Goal: Task Accomplishment & Management: Manage account settings

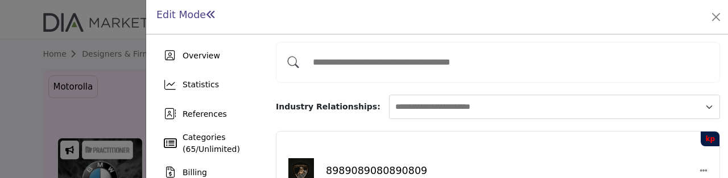
select select "**********"
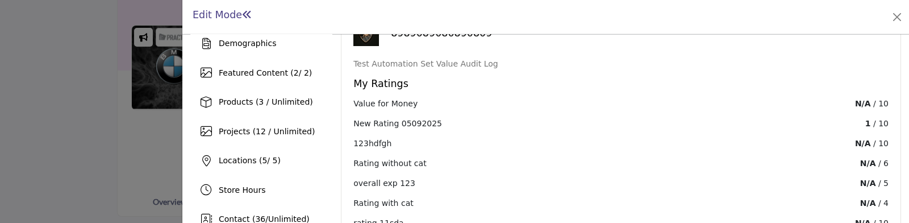
scroll to position [67, 0]
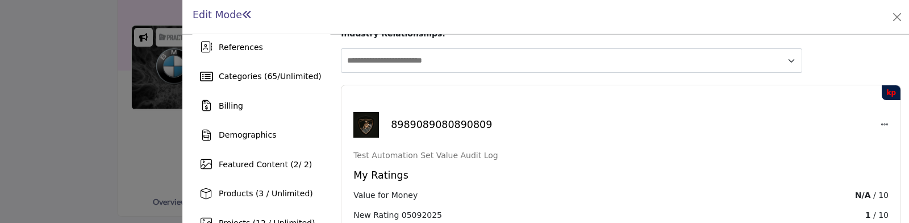
click at [727, 121] on icon at bounding box center [885, 125] width 8 height 8
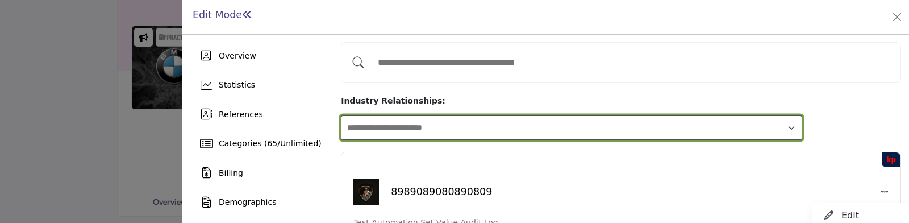
click at [481, 115] on select "**********" at bounding box center [572, 127] width 462 height 24
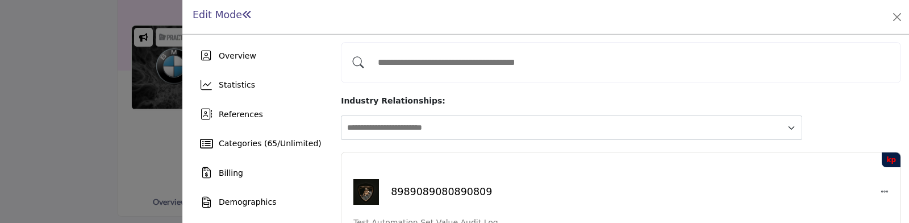
click at [469, 68] on input "Add and rate your Industry Relationships" at bounding box center [632, 62] width 521 height 25
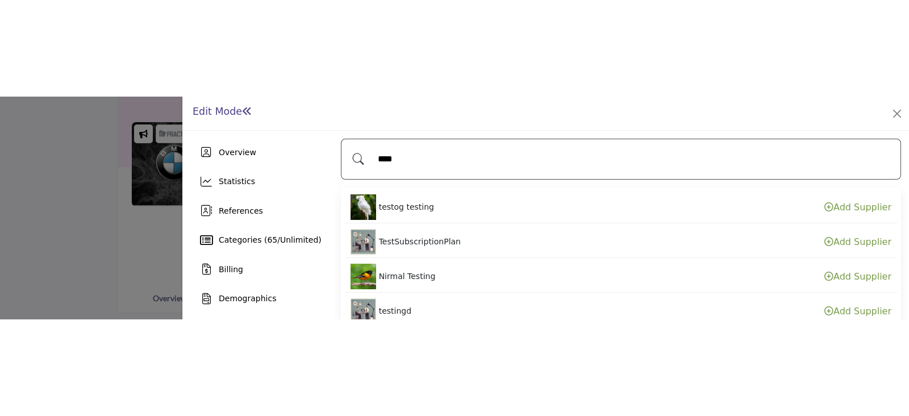
scroll to position [213, 0]
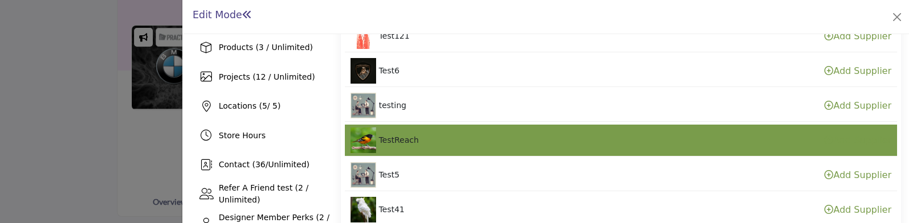
type input "****"
click at [438, 136] on li "TestReach Add Supplier" at bounding box center [621, 140] width 553 height 32
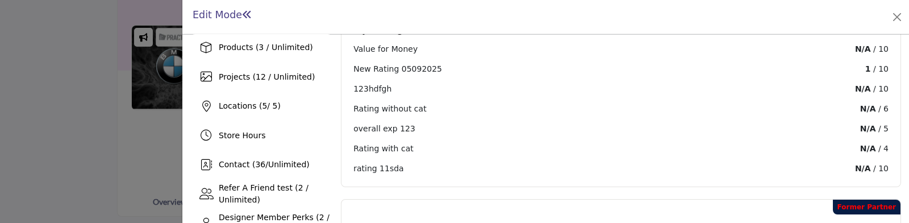
select select "Change Relationship"
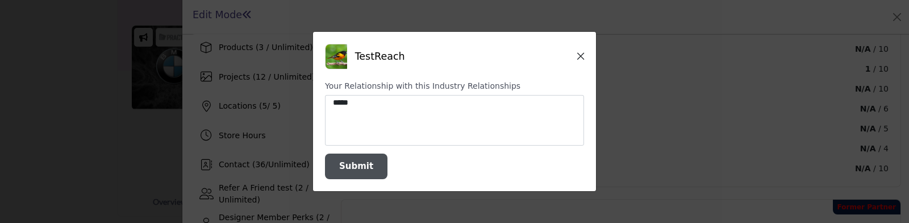
click at [575, 56] on h5 "TestReach" at bounding box center [466, 57] width 222 height 12
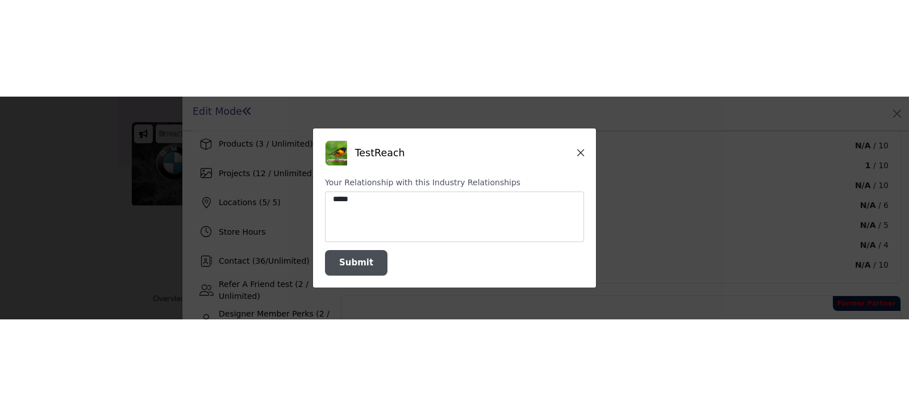
scroll to position [159, 0]
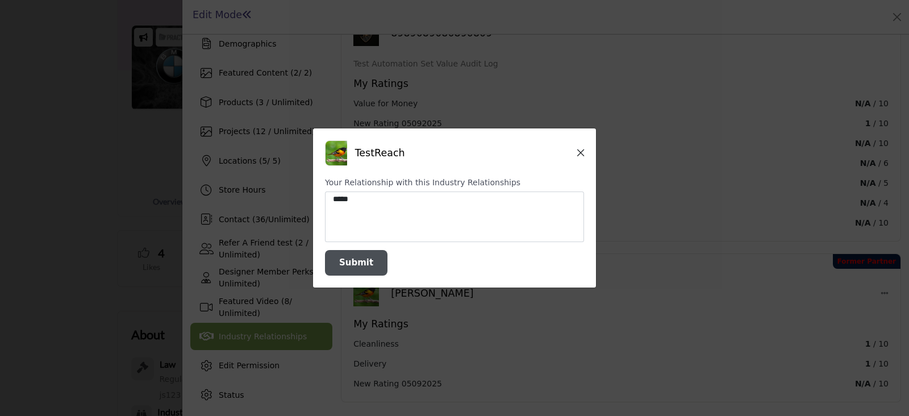
click at [581, 153] on icon "Close" at bounding box center [581, 153] width 7 height 8
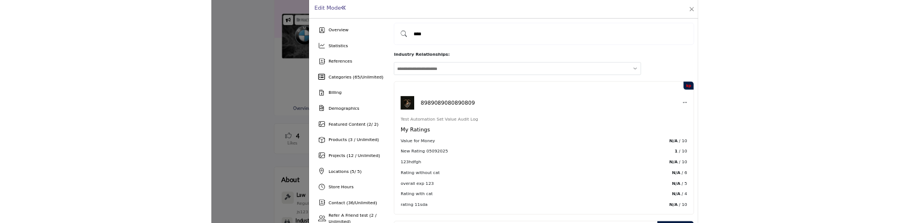
scroll to position [0, 0]
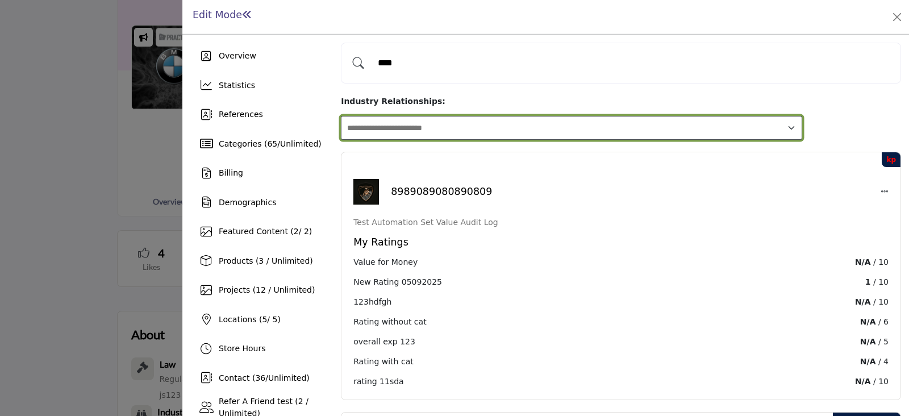
click at [483, 116] on select "**********" at bounding box center [572, 128] width 462 height 24
select select "**********"
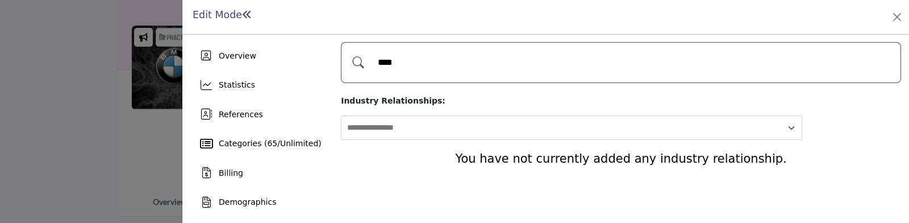
click at [455, 67] on input "****" at bounding box center [632, 62] width 521 height 25
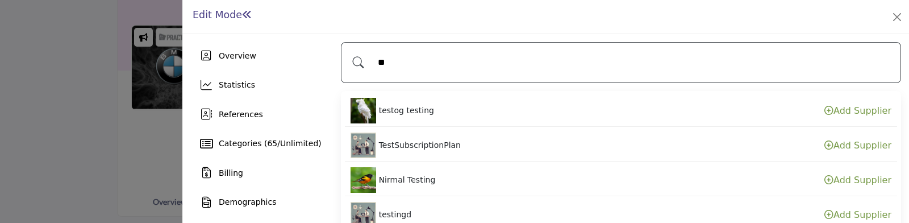
type input "*"
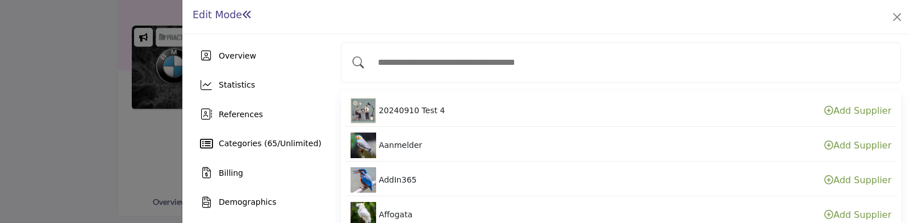
click at [649, 52] on input "Add and rate your Industry Relationships" at bounding box center [632, 62] width 521 height 25
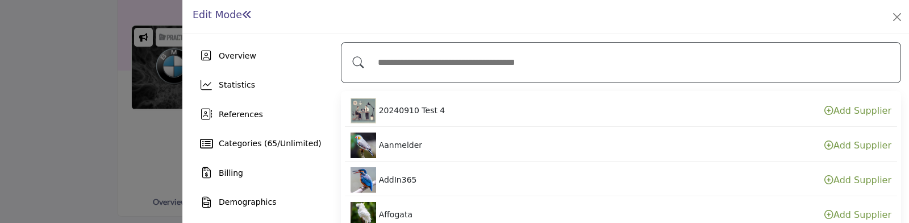
click at [624, 69] on input "Add and rate your Industry Relationships" at bounding box center [632, 62] width 521 height 25
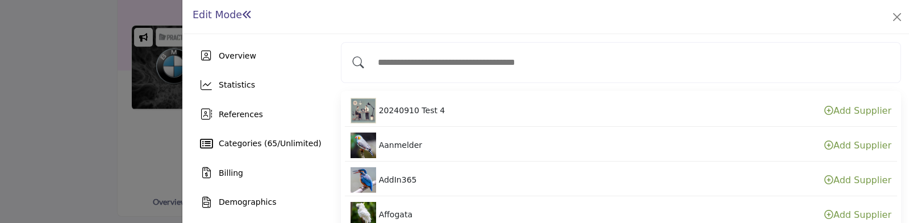
click at [354, 60] on icon at bounding box center [358, 62] width 11 height 11
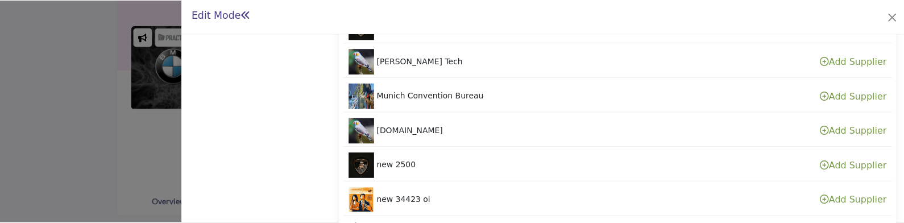
scroll to position [2060, 0]
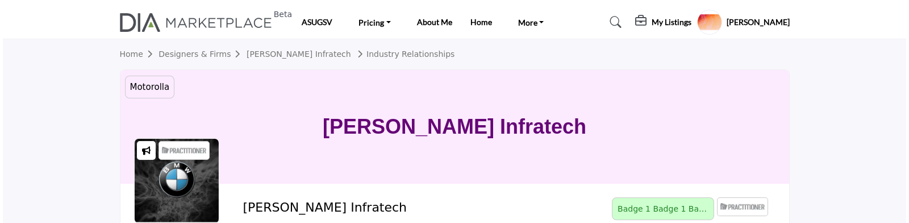
scroll to position [213, 0]
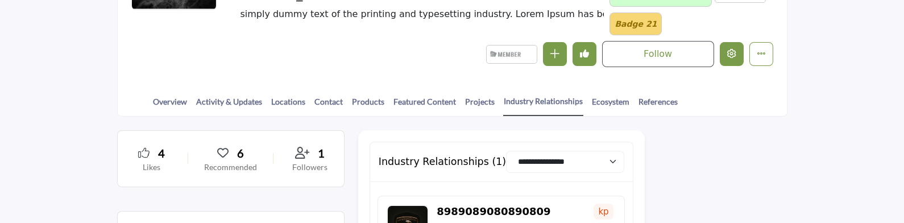
click at [727, 56] on icon "Edit company" at bounding box center [731, 53] width 9 height 9
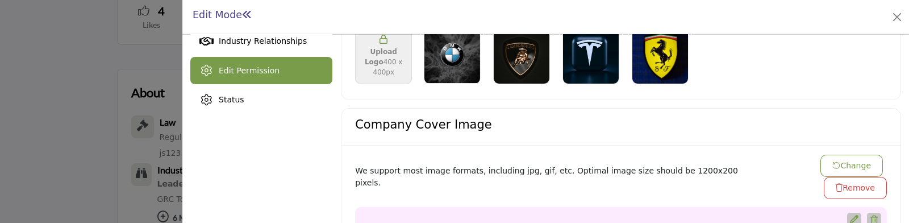
scroll to position [383, 0]
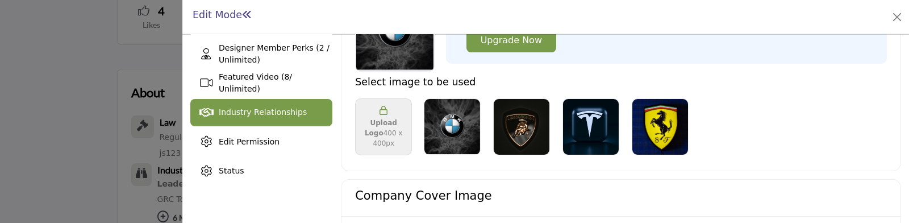
click at [278, 112] on span "Industry Relationships" at bounding box center [263, 111] width 88 height 9
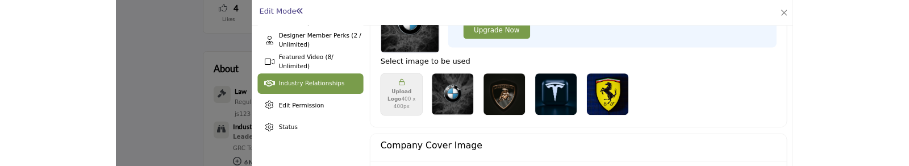
scroll to position [351, 0]
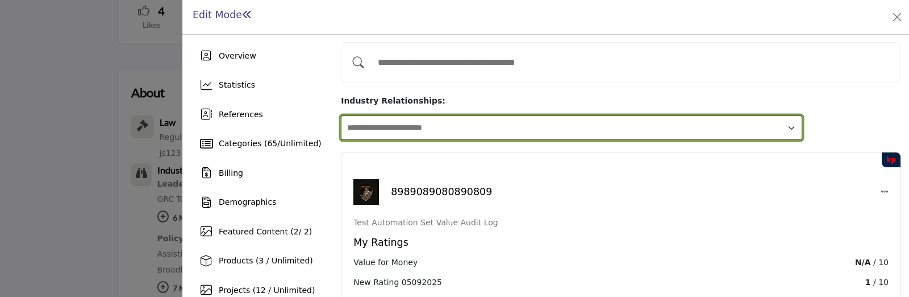
click at [536, 115] on select "**********" at bounding box center [572, 127] width 462 height 24
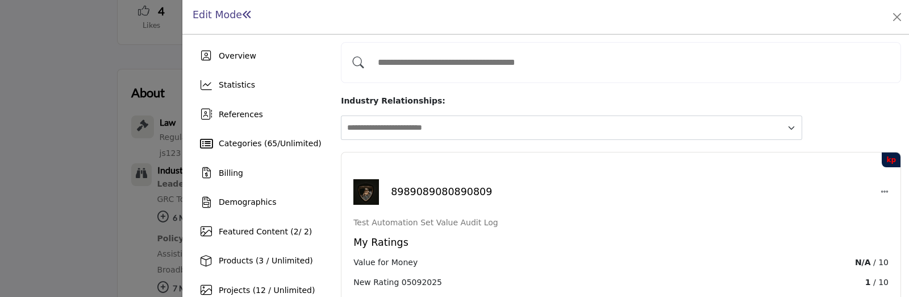
click at [477, 67] on input "Add and rate your Industry Relationships" at bounding box center [632, 62] width 521 height 25
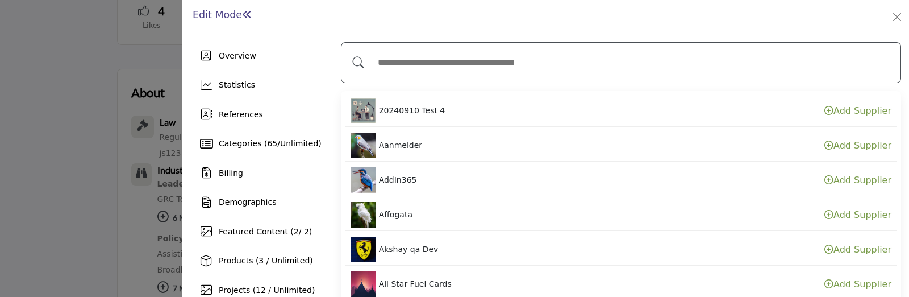
type input "******"
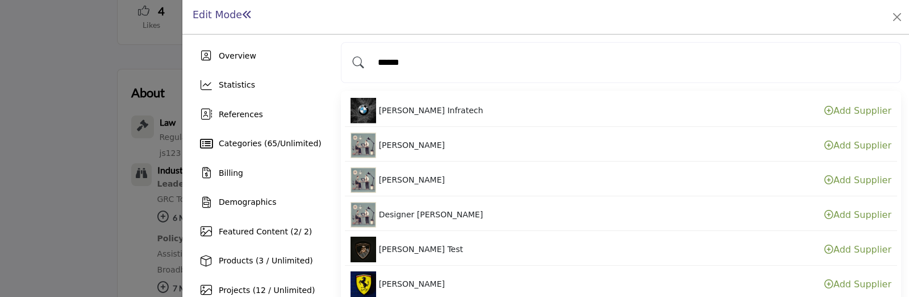
click at [464, 112] on li "Chintan Infratech Add Supplier" at bounding box center [621, 111] width 553 height 32
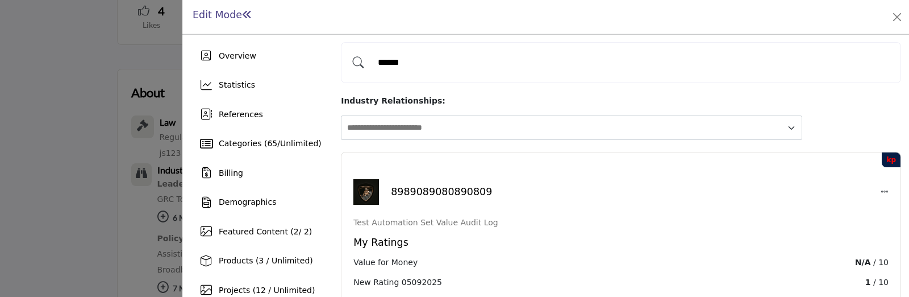
select select "Change Relationship"
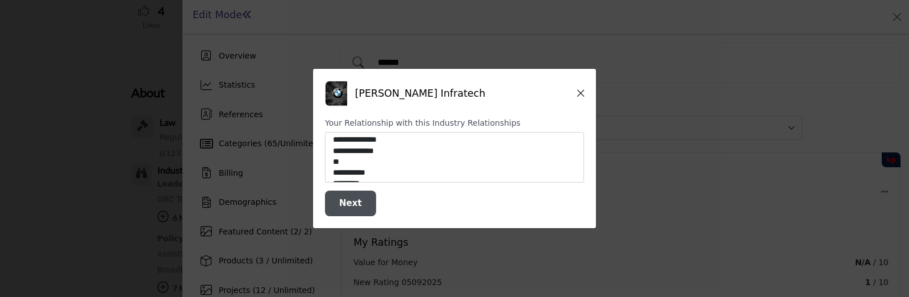
click at [581, 95] on icon "Close" at bounding box center [581, 93] width 7 height 8
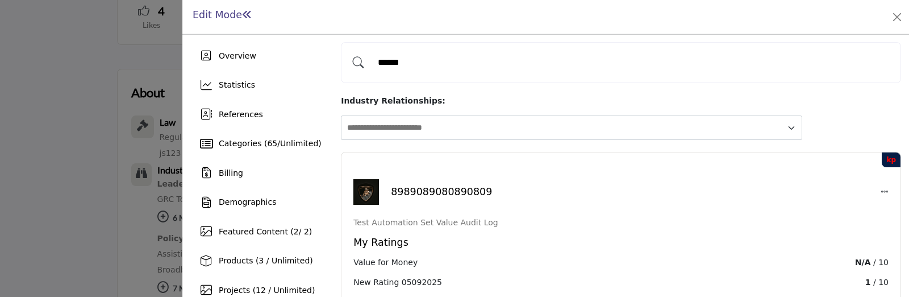
click at [727, 178] on icon at bounding box center [885, 192] width 8 height 8
click at [727, 178] on button "Edit" at bounding box center [870, 216] width 106 height 18
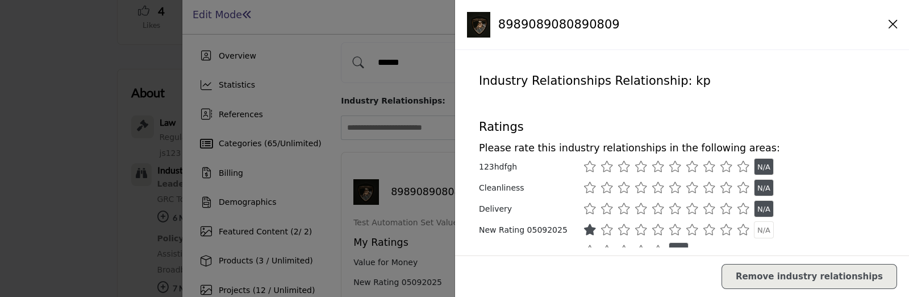
click at [727, 23] on icon "Close" at bounding box center [893, 24] width 9 height 10
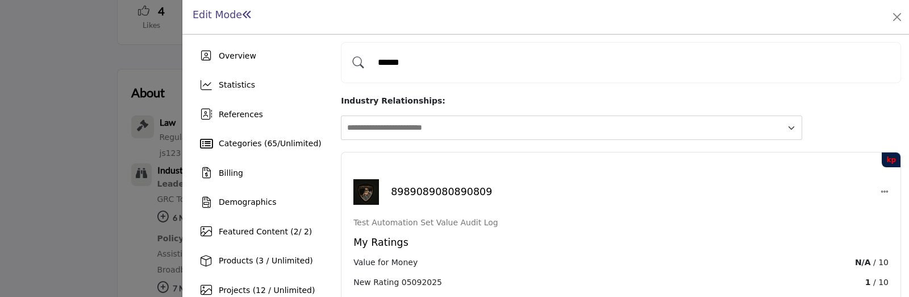
click at [727, 178] on icon at bounding box center [885, 192] width 8 height 8
click at [727, 178] on button "Edit" at bounding box center [870, 216] width 106 height 18
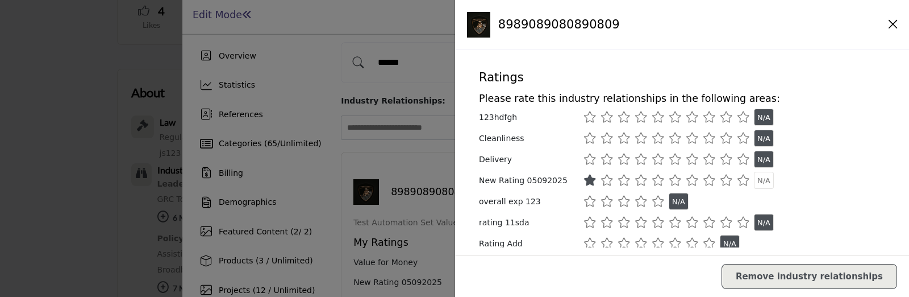
scroll to position [70, 0]
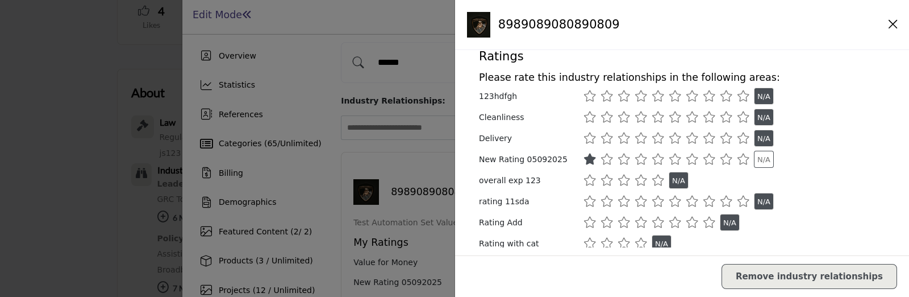
click at [727, 160] on span "N/A" at bounding box center [764, 159] width 13 height 9
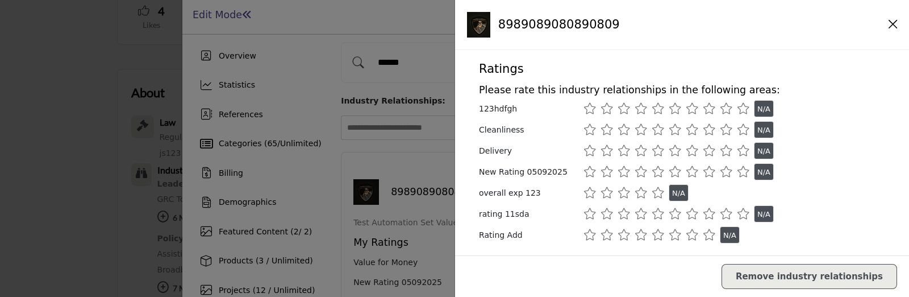
scroll to position [0, 0]
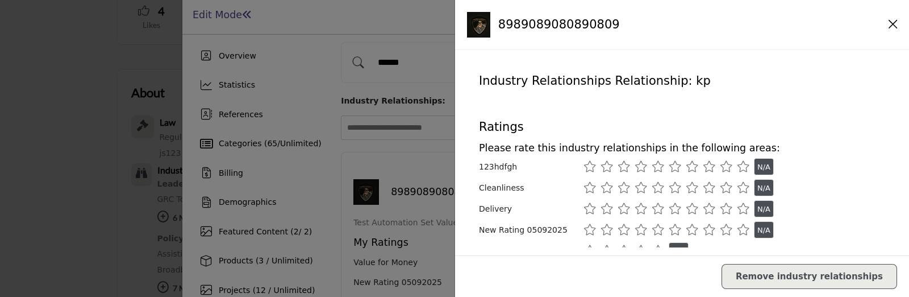
click at [727, 24] on icon "Close" at bounding box center [893, 24] width 9 height 10
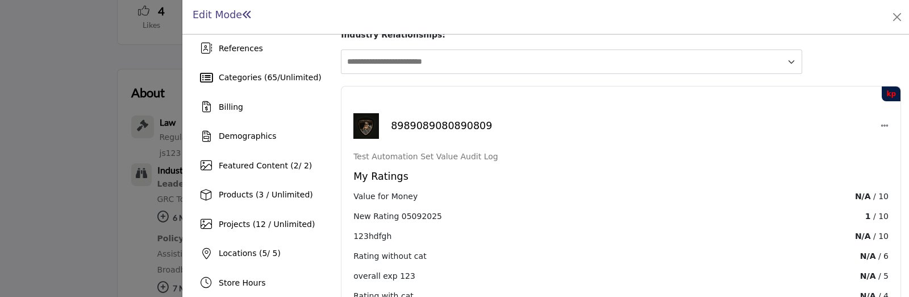
scroll to position [65, 0]
click at [727, 123] on icon at bounding box center [885, 127] width 8 height 8
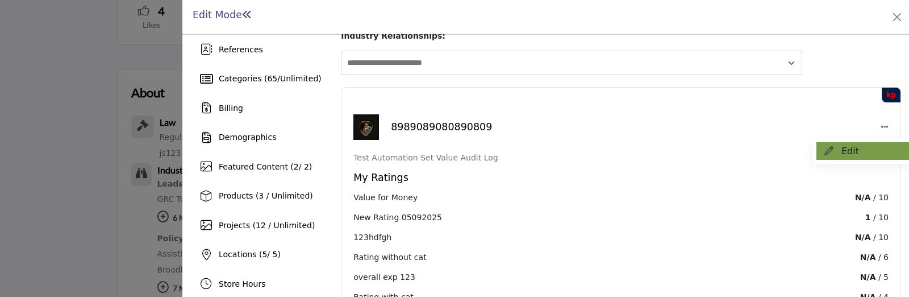
click at [727, 142] on button "Edit" at bounding box center [870, 151] width 106 height 18
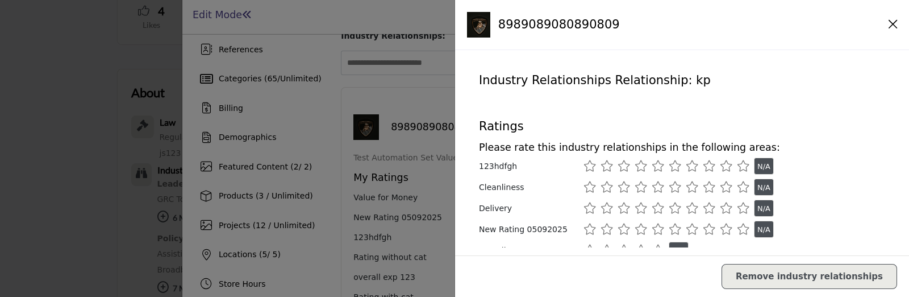
scroll to position [0, 0]
click at [727, 25] on icon "Close" at bounding box center [893, 24] width 9 height 10
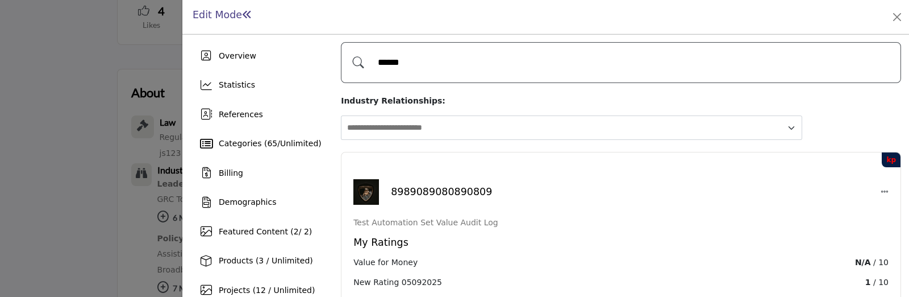
drag, startPoint x: 448, startPoint y: 65, endPoint x: 274, endPoint y: 32, distance: 177.6
click at [274, 32] on div "Edit Mode You are now opted into the directory. Your listing is now Active. Ove…" at bounding box center [546, 148] width 728 height 297
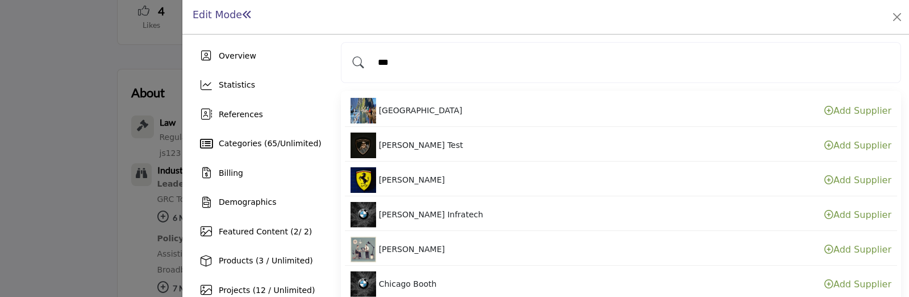
click at [450, 68] on input "***" at bounding box center [632, 62] width 521 height 25
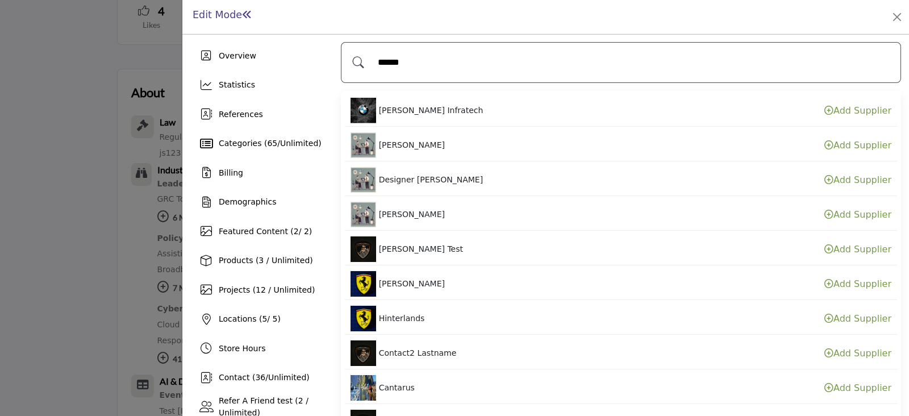
drag, startPoint x: 460, startPoint y: 56, endPoint x: 171, endPoint y: 44, distance: 289.6
paste input "*********"
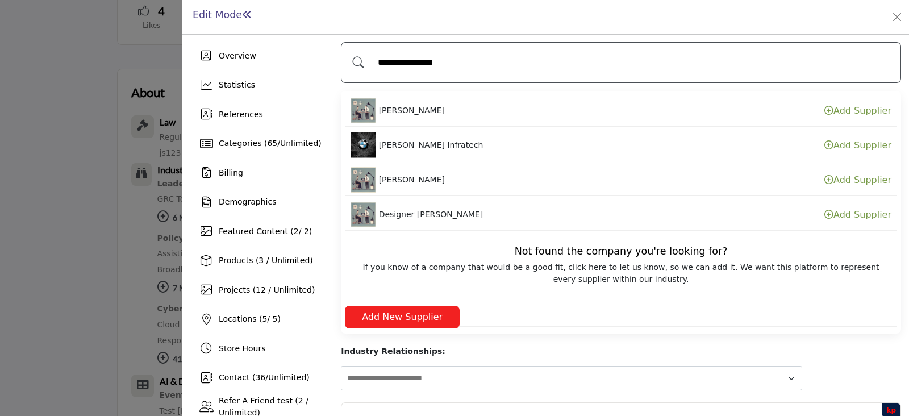
drag, startPoint x: 471, startPoint y: 61, endPoint x: 103, endPoint y: 24, distance: 369.0
paste input "*"
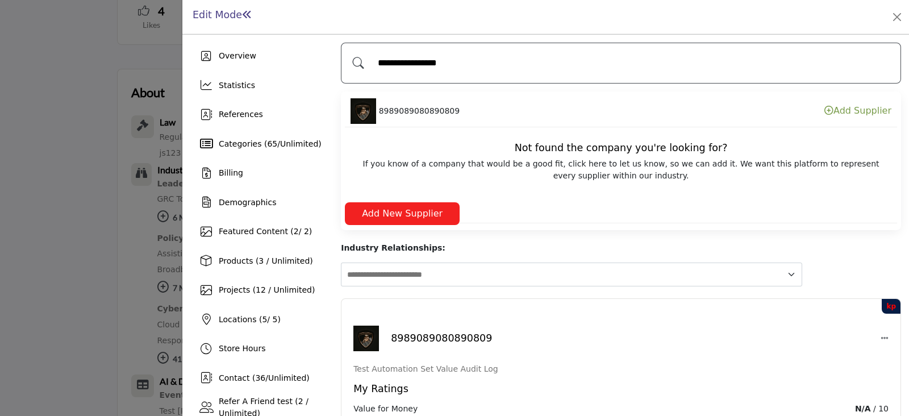
type input "**********"
click at [534, 97] on li "8989089080890809 Add Supplier" at bounding box center [621, 111] width 553 height 32
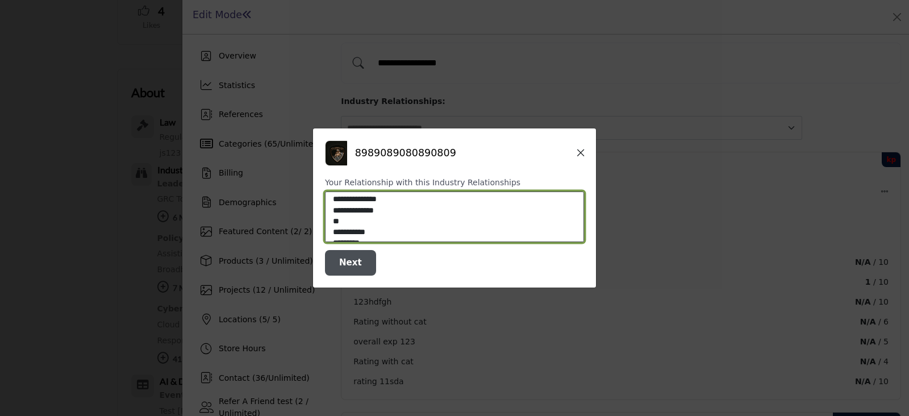
select select "**********"
click at [369, 178] on option "**********" at bounding box center [452, 233] width 241 height 11
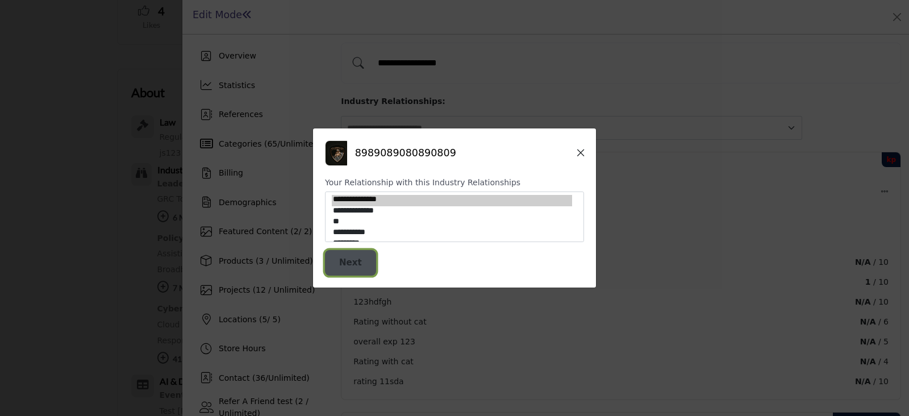
click at [354, 178] on span "Next" at bounding box center [350, 262] width 23 height 10
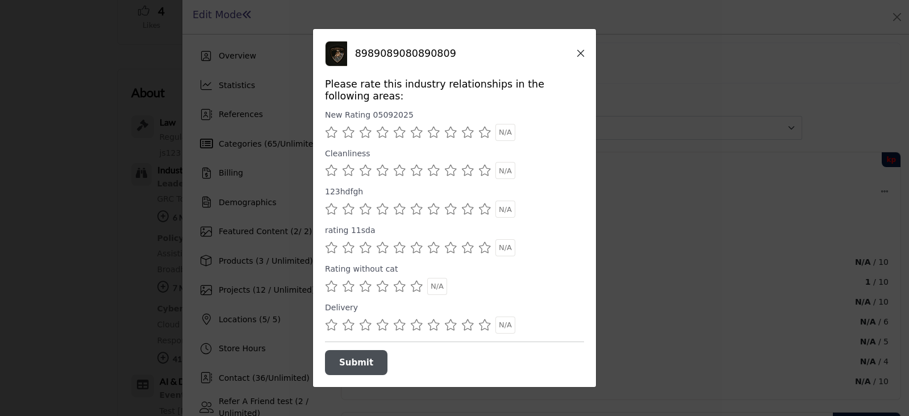
click at [333, 131] on icon at bounding box center [331, 132] width 13 height 11
click at [355, 178] on span "Submit" at bounding box center [356, 363] width 34 height 10
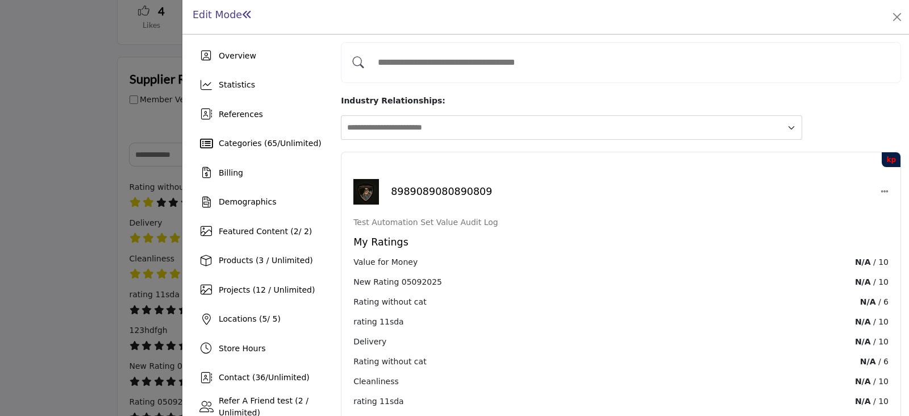
click at [454, 61] on input "Add and rate your Industry Relationships" at bounding box center [632, 62] width 521 height 25
paste input "**********"
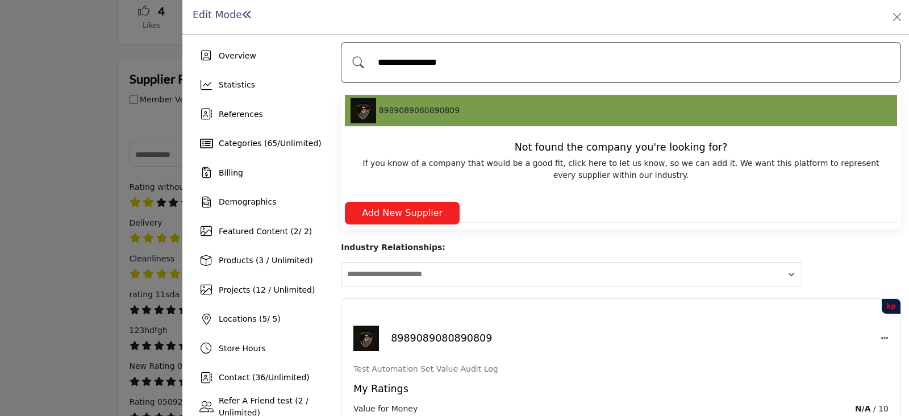
type input "**********"
click at [459, 112] on li "8989089080890809 Add Supplier" at bounding box center [621, 111] width 553 height 32
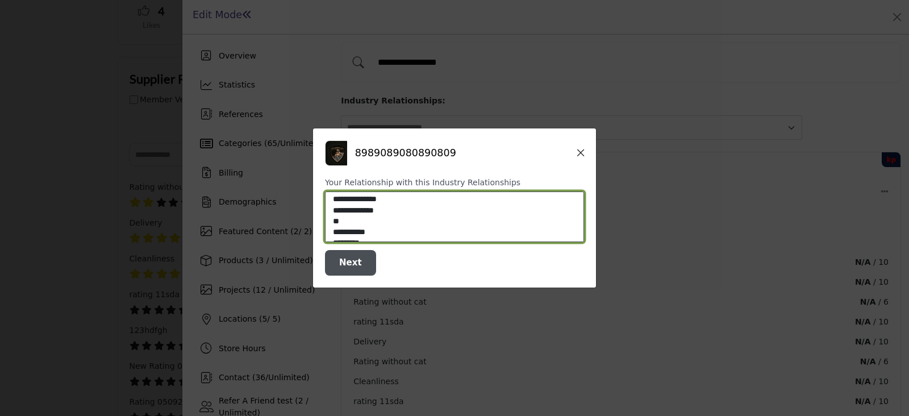
select select "**********"
click at [355, 178] on option "**********" at bounding box center [452, 233] width 241 height 11
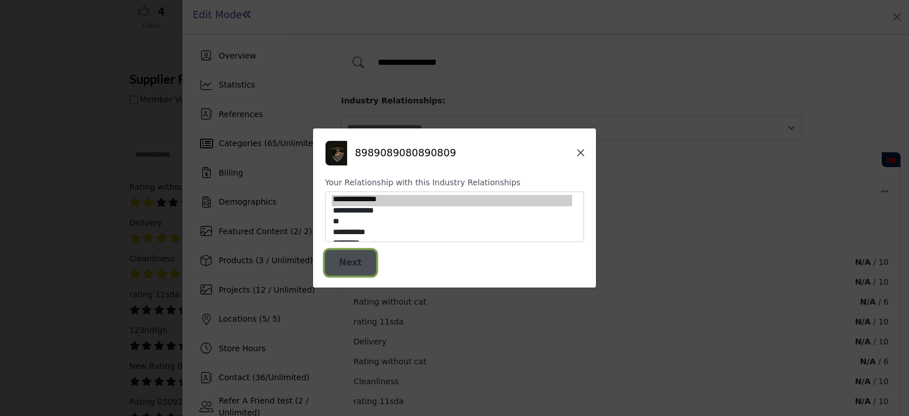
click at [347, 178] on span "Next" at bounding box center [350, 262] width 23 height 10
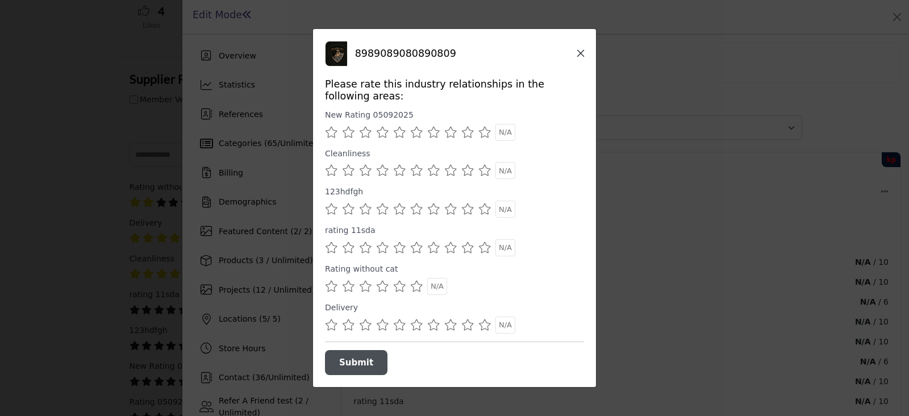
click at [330, 133] on icon at bounding box center [331, 132] width 13 height 11
click at [354, 178] on span "Submit" at bounding box center [356, 363] width 34 height 10
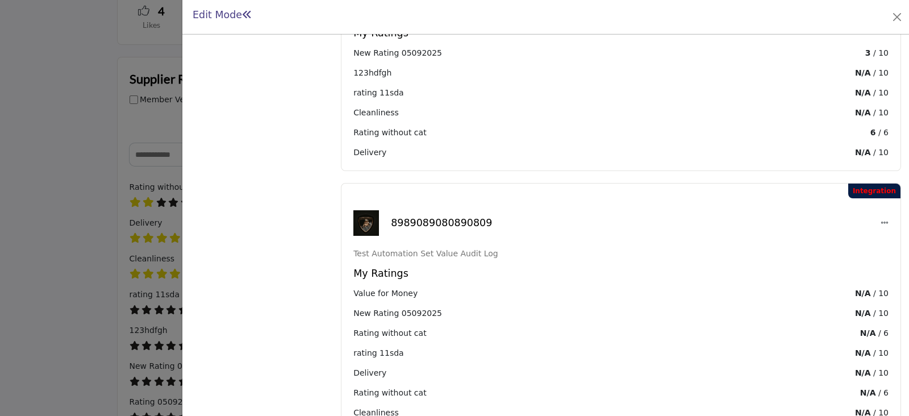
scroll to position [1155, 0]
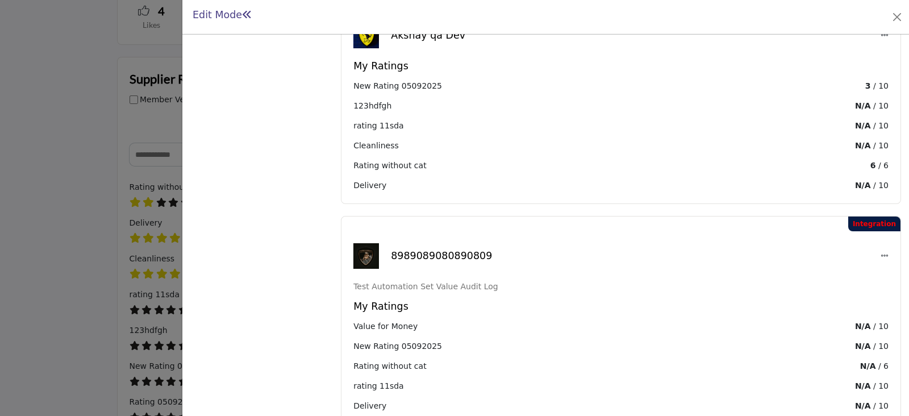
click at [727, 178] on icon at bounding box center [885, 256] width 8 height 8
click at [727, 178] on button "Edit" at bounding box center [870, 280] width 106 height 18
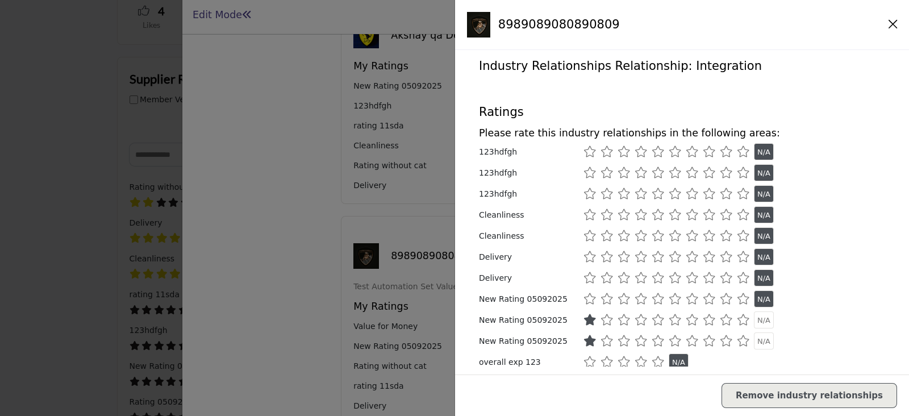
scroll to position [0, 0]
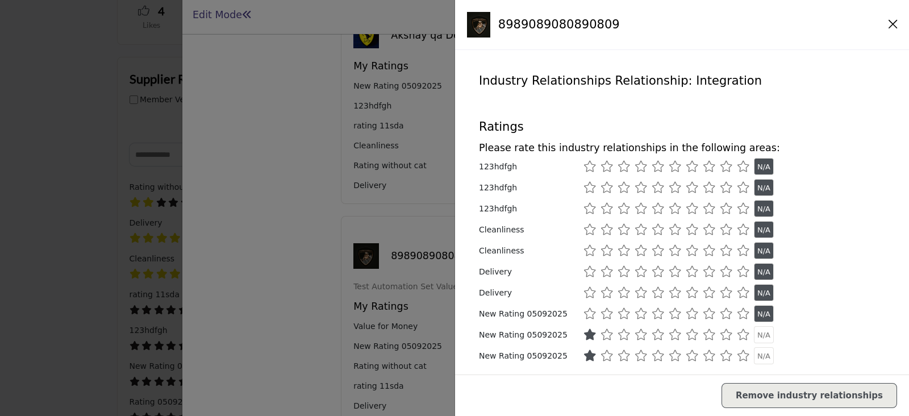
click at [727, 26] on icon "Close" at bounding box center [893, 24] width 9 height 10
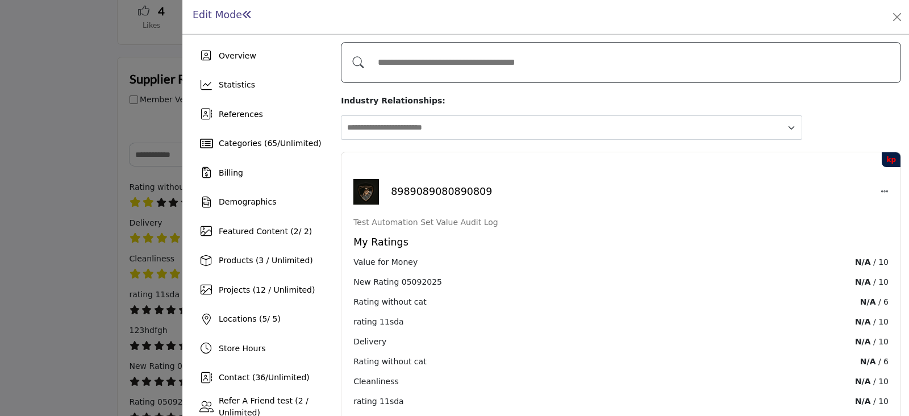
click at [423, 61] on input "Add and rate your Industry Relationships" at bounding box center [632, 62] width 521 height 25
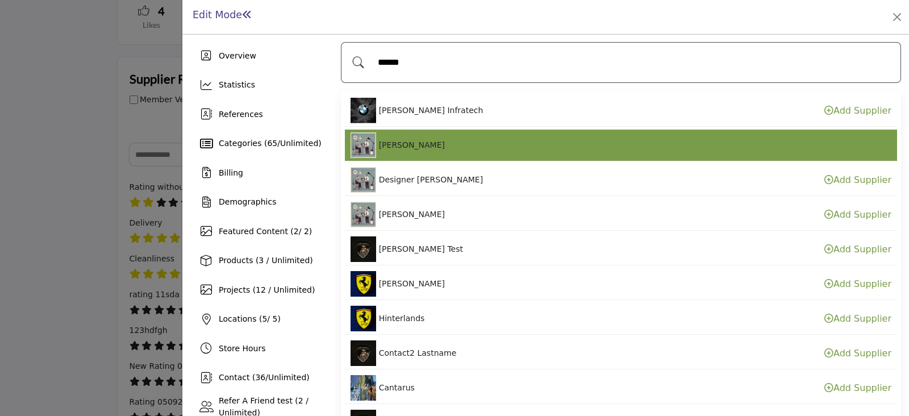
type input "******"
click at [430, 143] on li "J Chintan Add Supplier" at bounding box center [621, 146] width 553 height 32
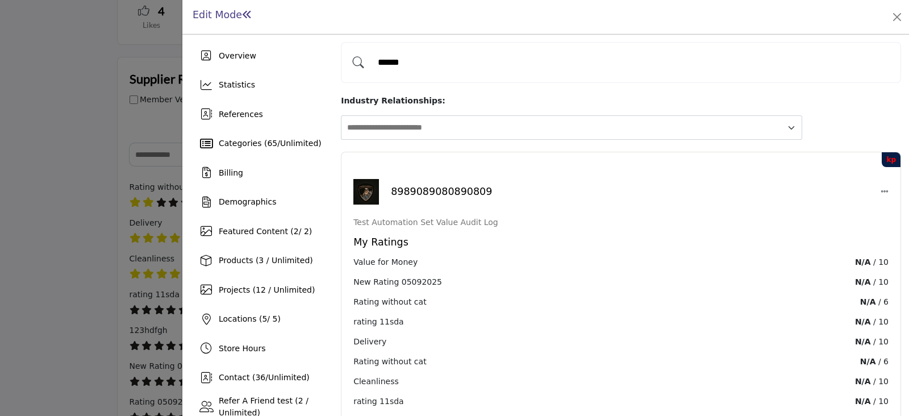
select select "Change Relationship"
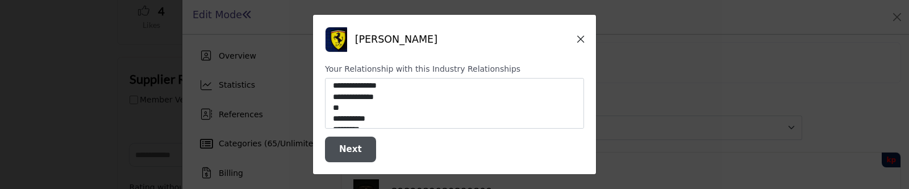
click at [580, 27] on div "[PERSON_NAME]" at bounding box center [454, 40] width 259 height 26
click at [583, 37] on icon "Close" at bounding box center [581, 39] width 7 height 8
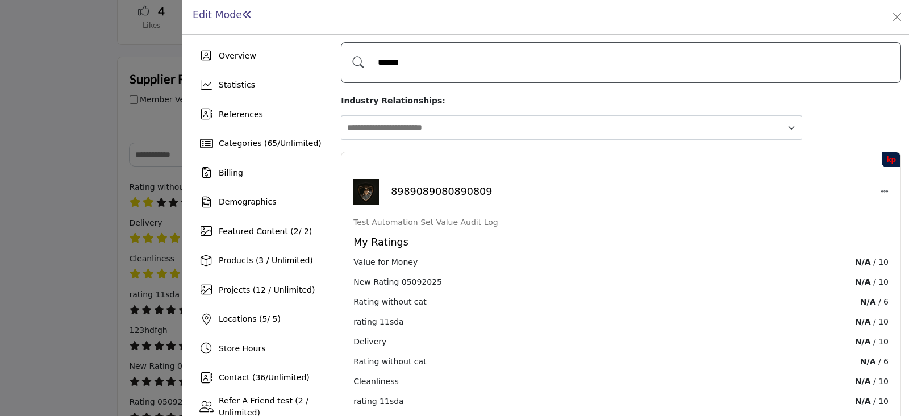
click at [435, 71] on input "******" at bounding box center [632, 62] width 521 height 25
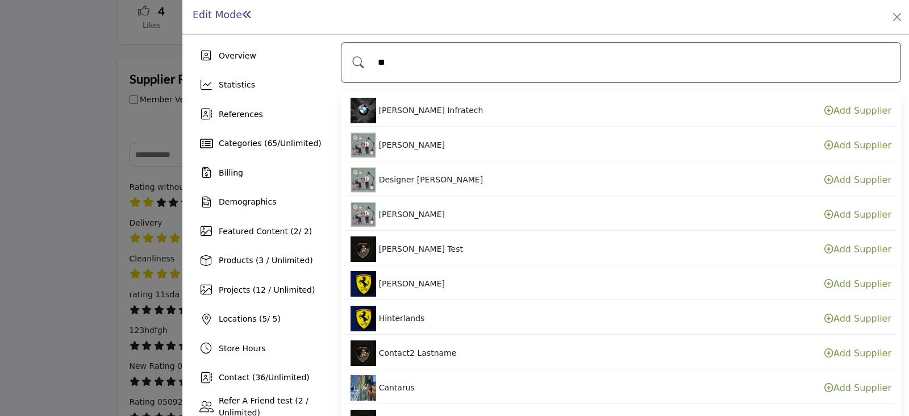
type input "*"
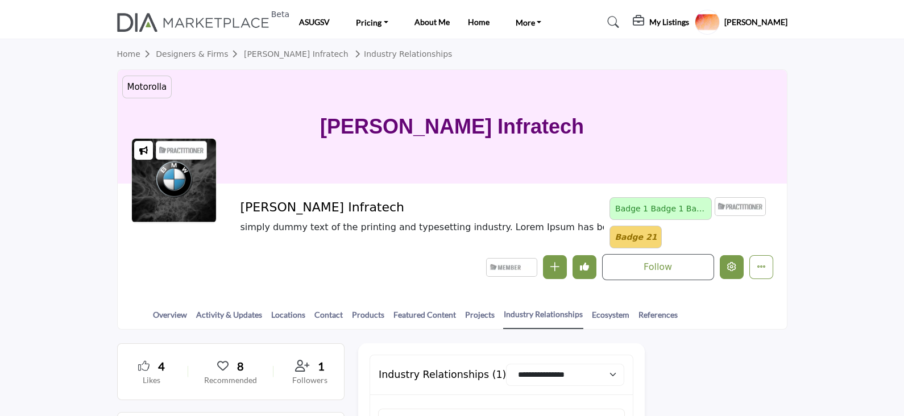
click at [727, 178] on icon "Edit company" at bounding box center [731, 266] width 9 height 9
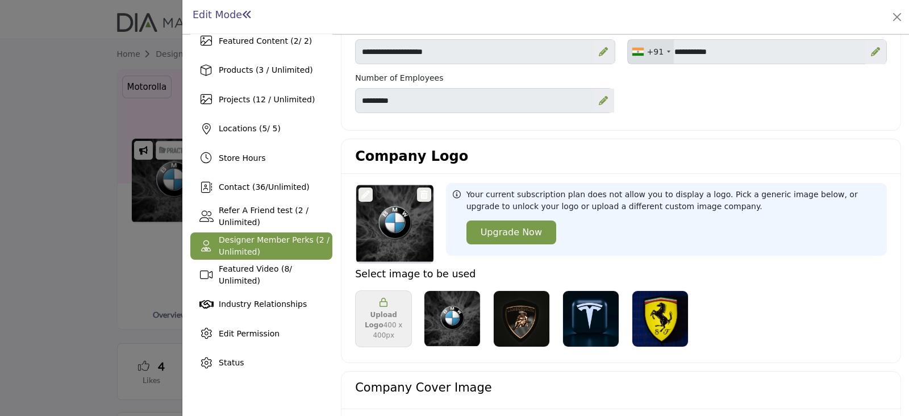
scroll to position [284, 0]
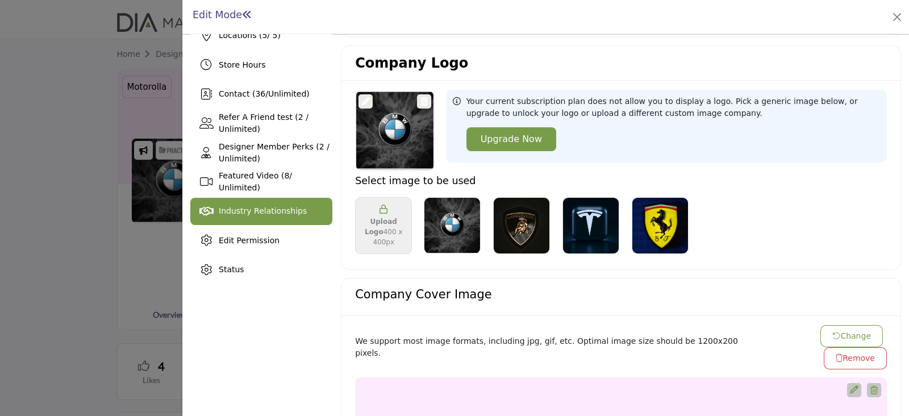
click at [275, 178] on span "Industry Relationships" at bounding box center [263, 210] width 88 height 9
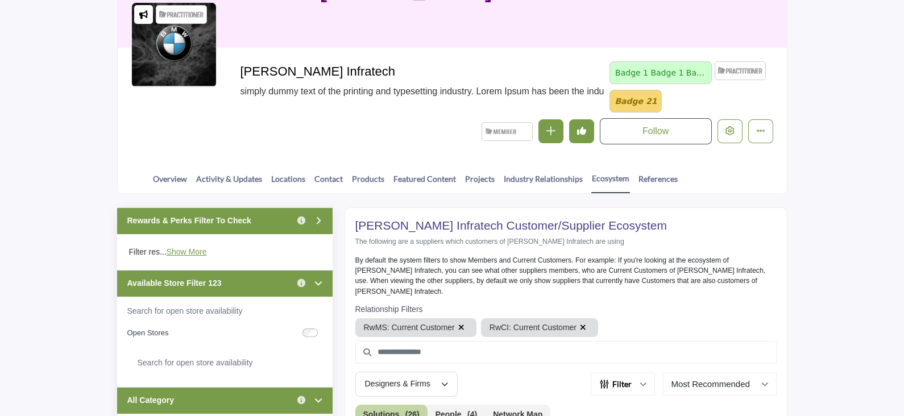
scroll to position [142, 0]
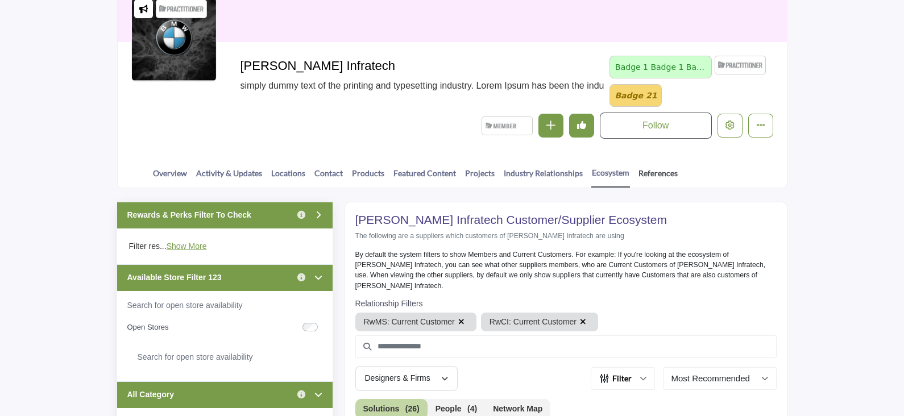
click at [657, 171] on link "References" at bounding box center [658, 177] width 40 height 20
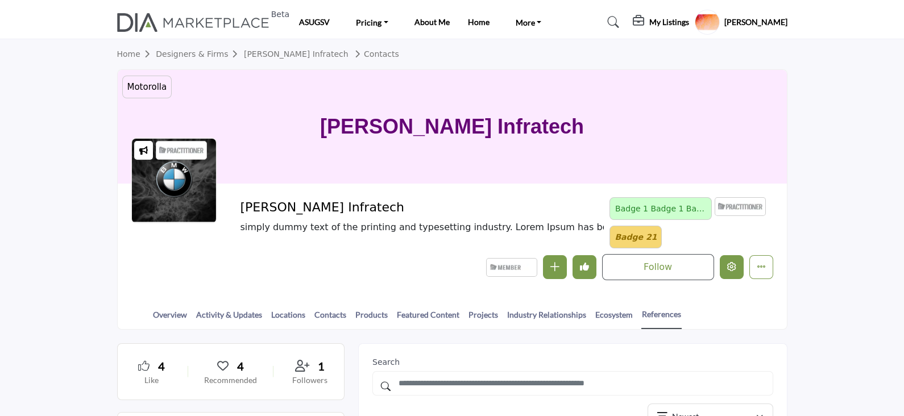
click at [732, 269] on icon "Edit company" at bounding box center [731, 266] width 9 height 9
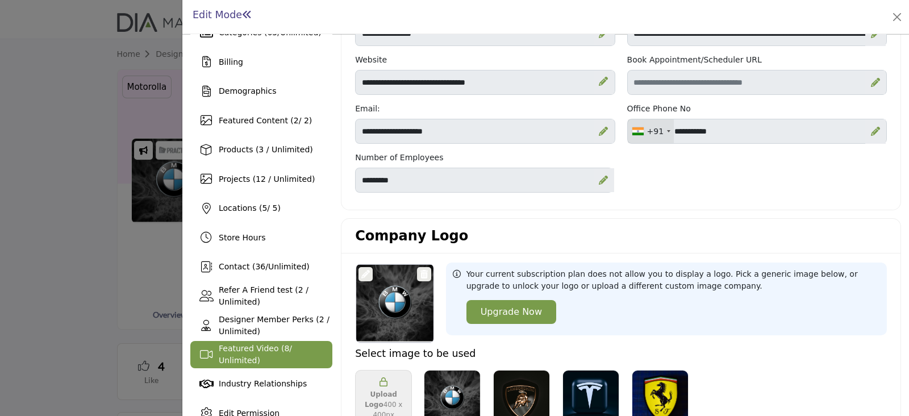
scroll to position [142, 0]
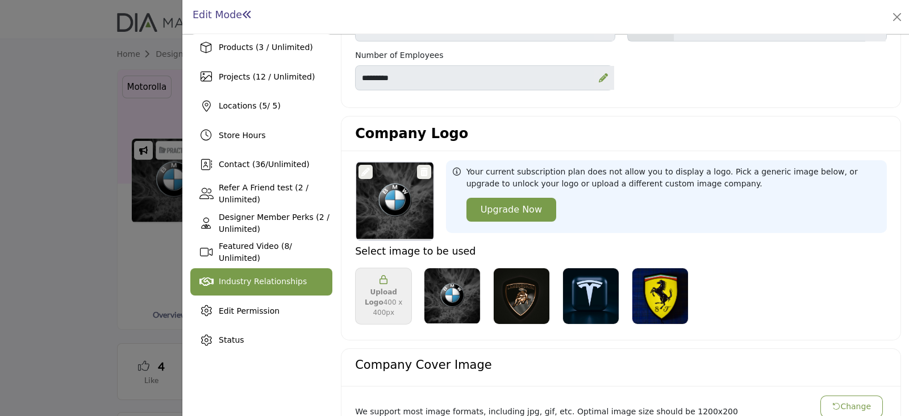
click at [281, 280] on span "Industry Relationships" at bounding box center [263, 281] width 88 height 9
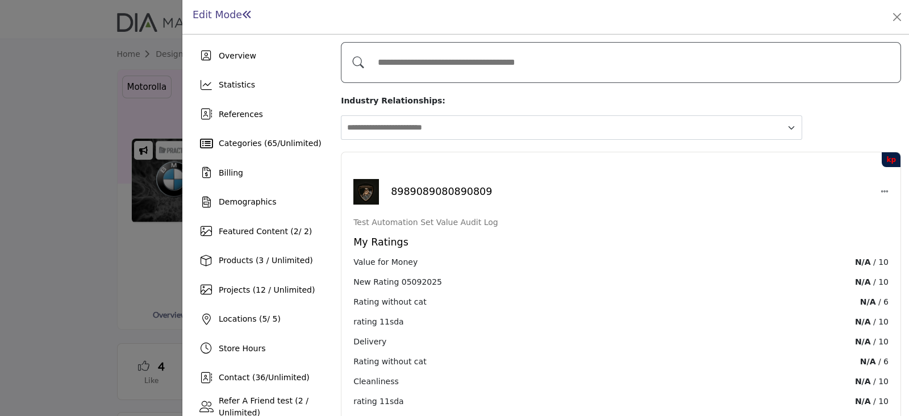
click at [554, 60] on input "Add and rate your Industry Relationships" at bounding box center [632, 62] width 521 height 25
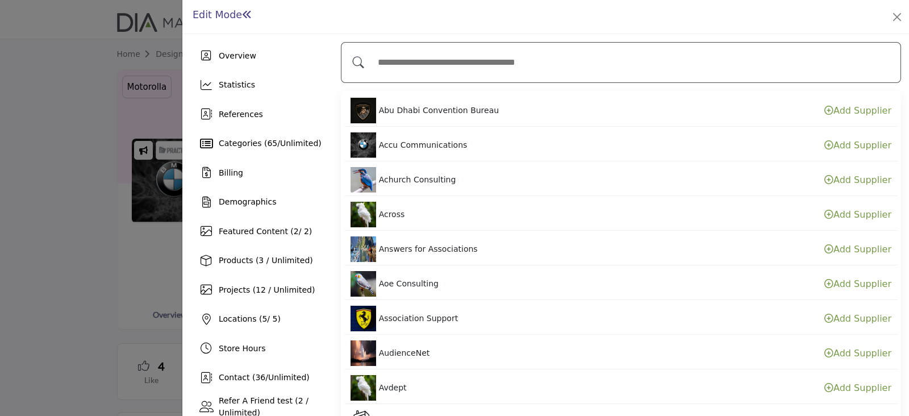
type input "******"
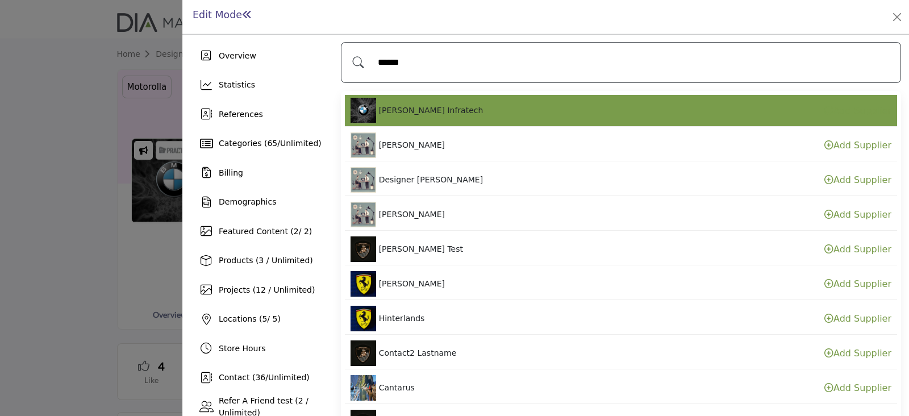
click at [444, 113] on li "Chintan Infratech Add Supplier" at bounding box center [621, 111] width 553 height 32
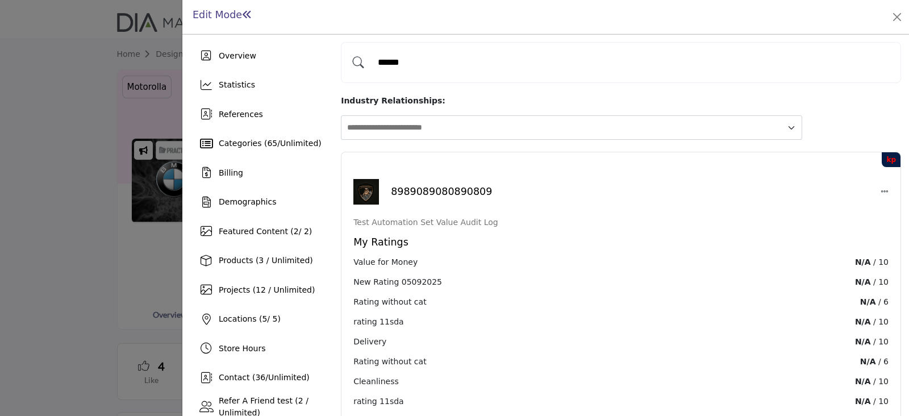
select select "Change Relationship"
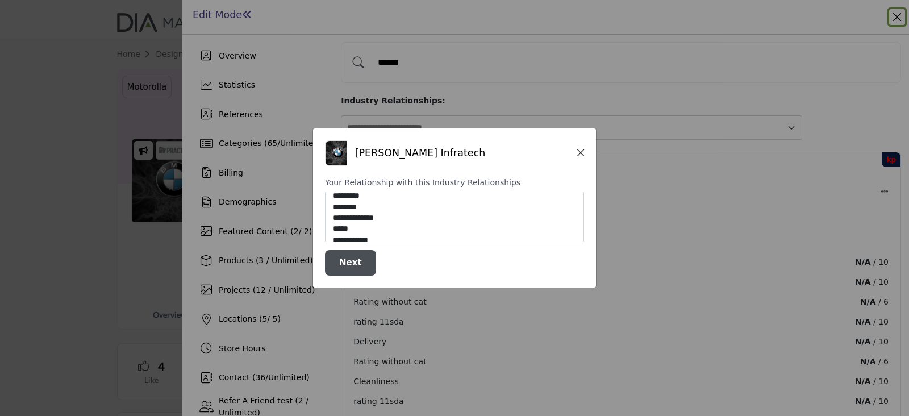
scroll to position [65, 0]
click at [580, 151] on icon "Close" at bounding box center [581, 153] width 7 height 8
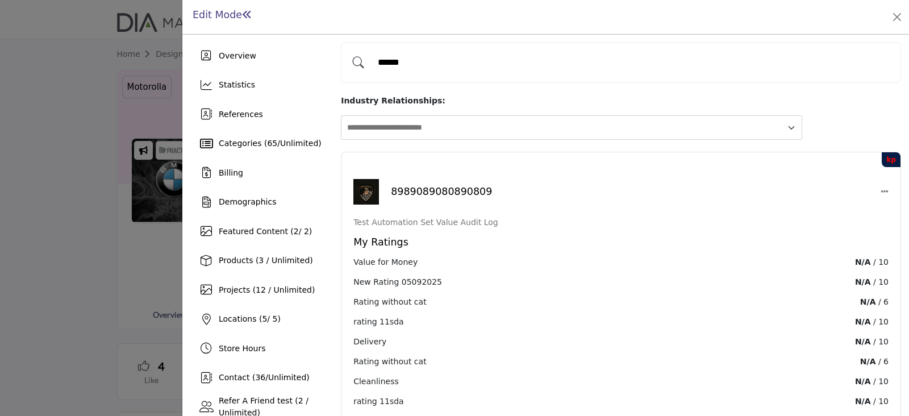
click at [881, 188] on icon at bounding box center [885, 192] width 8 height 8
click at [833, 207] on button "Edit" at bounding box center [870, 216] width 106 height 18
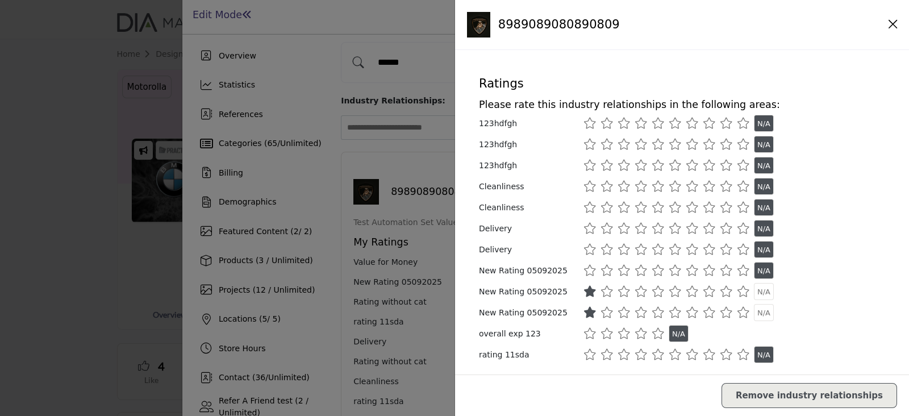
scroll to position [0, 0]
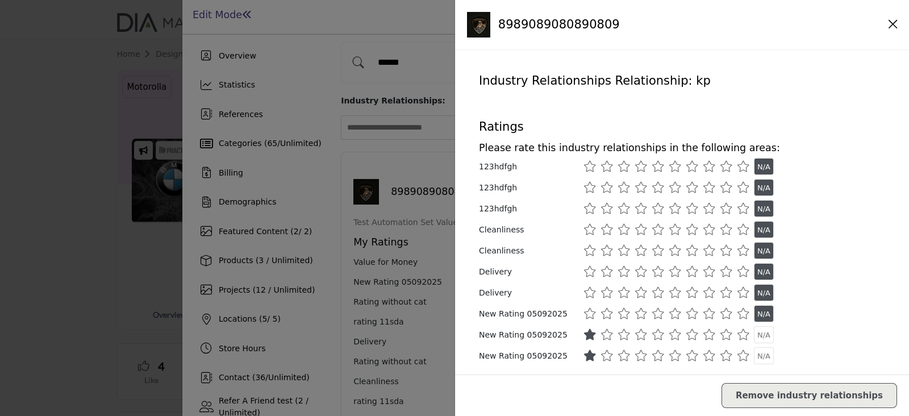
click at [889, 27] on icon "Close" at bounding box center [893, 24] width 9 height 10
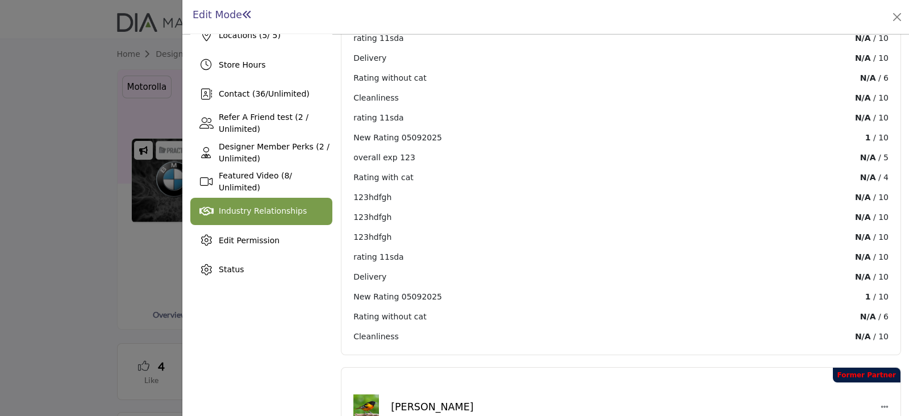
scroll to position [568, 0]
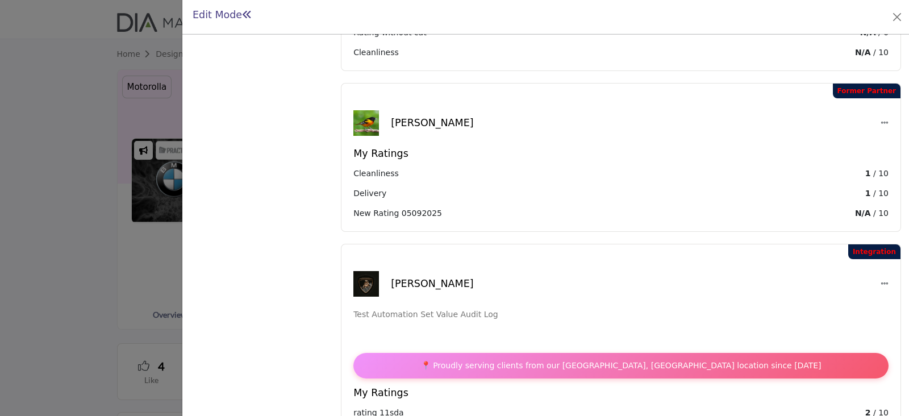
click at [881, 119] on icon at bounding box center [885, 123] width 8 height 8
click at [851, 138] on button "Edit" at bounding box center [870, 147] width 106 height 18
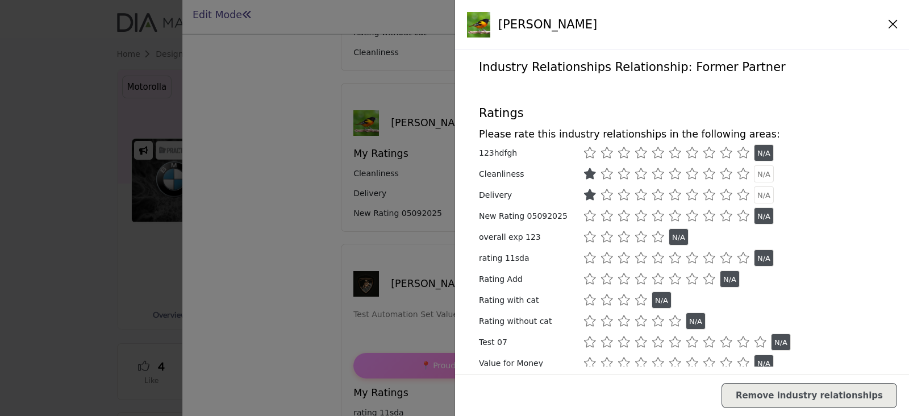
scroll to position [0, 0]
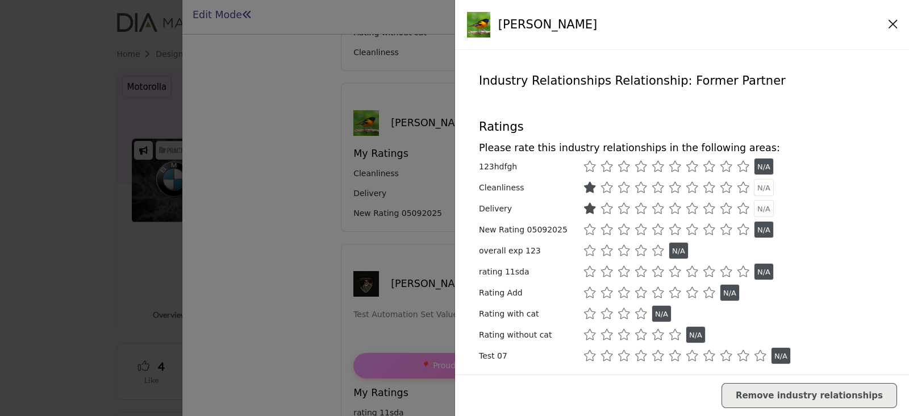
click at [892, 28] on div "Kishan Soham" at bounding box center [682, 25] width 454 height 50
click at [890, 22] on icon "Close" at bounding box center [893, 24] width 9 height 10
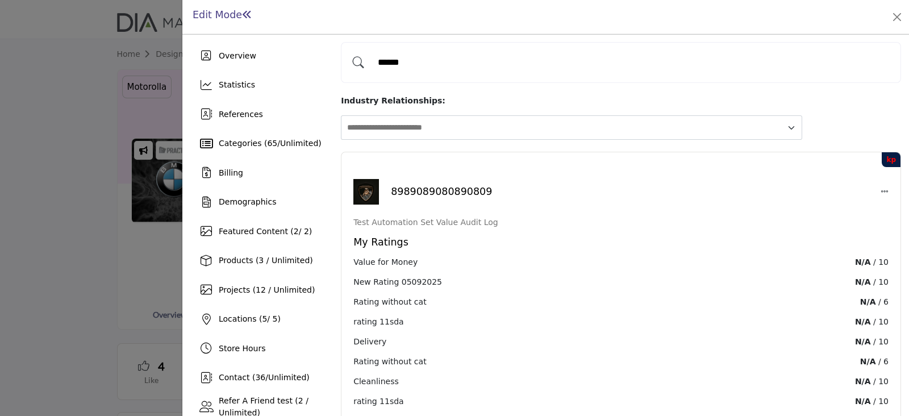
click at [488, 62] on input "******" at bounding box center [632, 62] width 521 height 25
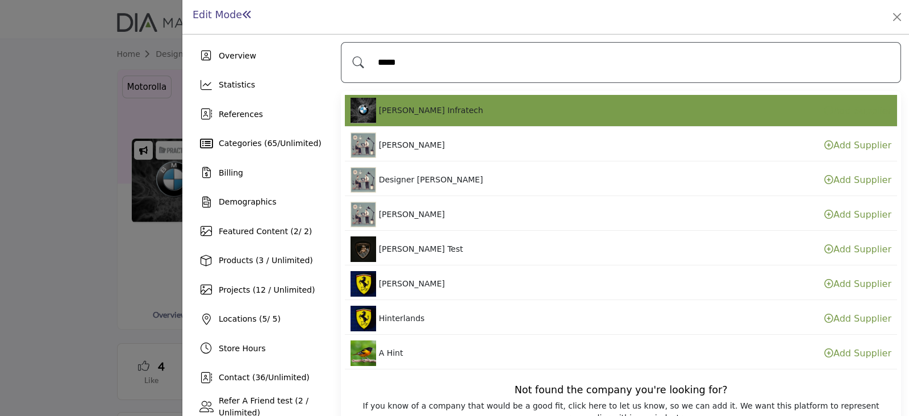
type input "*****"
click at [844, 107] on link "Add Supplier" at bounding box center [858, 110] width 67 height 11
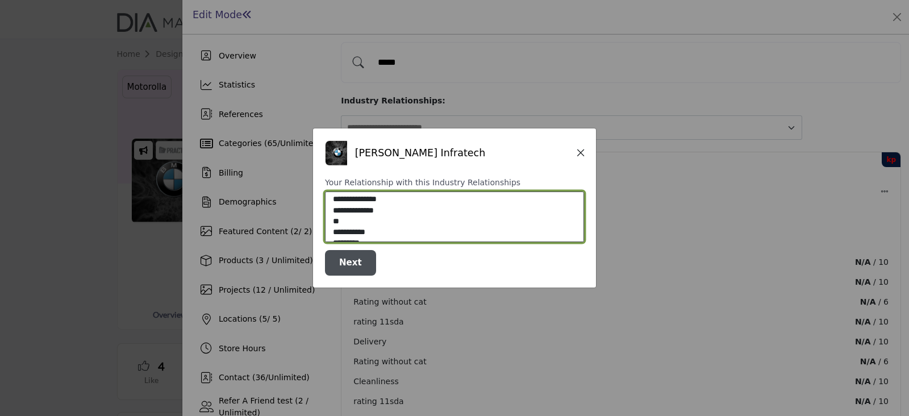
select select "**********"
click at [358, 214] on option "**********" at bounding box center [452, 211] width 241 height 11
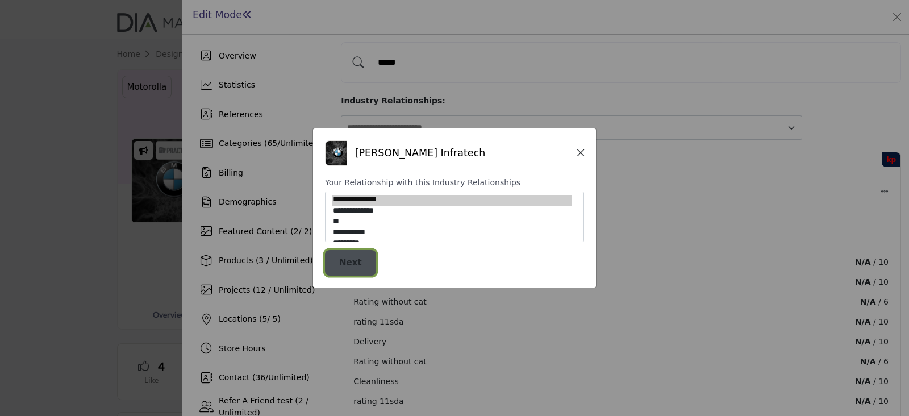
click at [362, 267] on button "Next" at bounding box center [350, 263] width 51 height 26
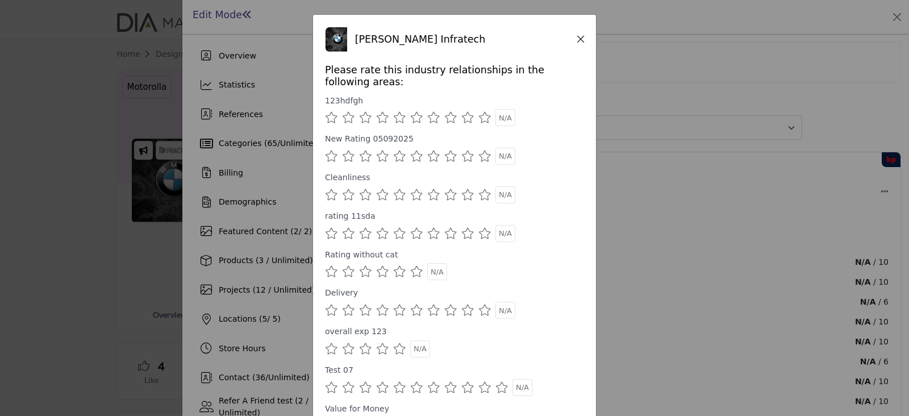
click at [583, 44] on div "**********" at bounding box center [454, 252] width 283 height 474
click at [578, 38] on icon "Close" at bounding box center [581, 39] width 7 height 8
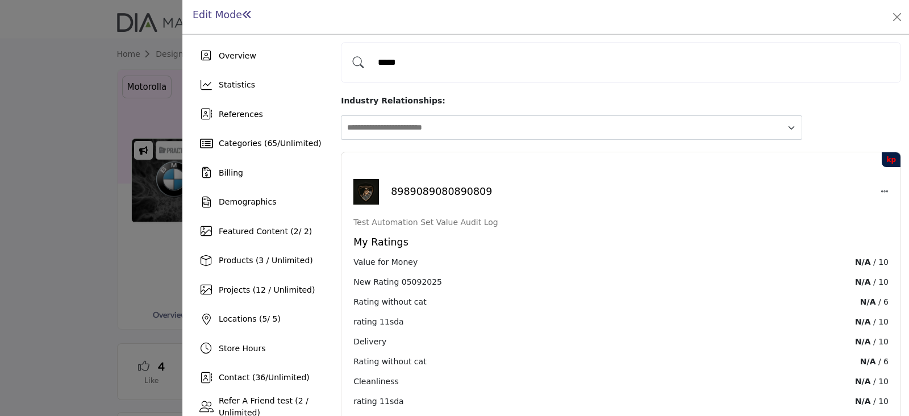
click at [881, 188] on icon at bounding box center [885, 192] width 8 height 8
click at [846, 207] on button "Edit" at bounding box center [870, 216] width 106 height 18
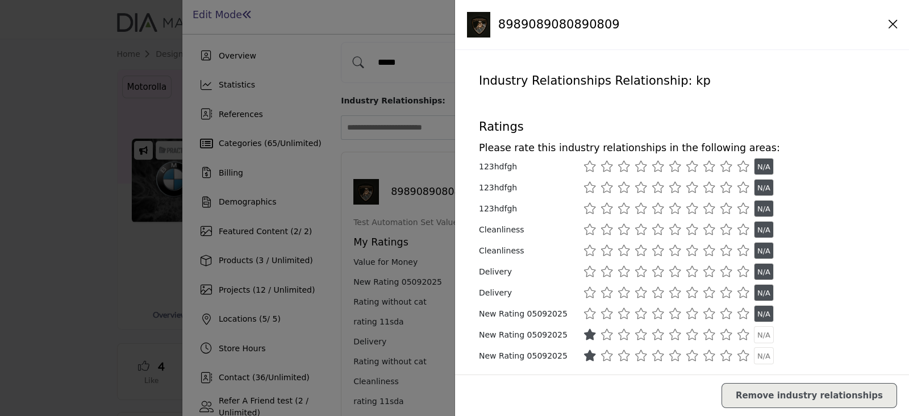
click at [882, 20] on h4 "8989089080890809" at bounding box center [694, 25] width 391 height 14
click at [889, 25] on icon "Close" at bounding box center [893, 24] width 9 height 10
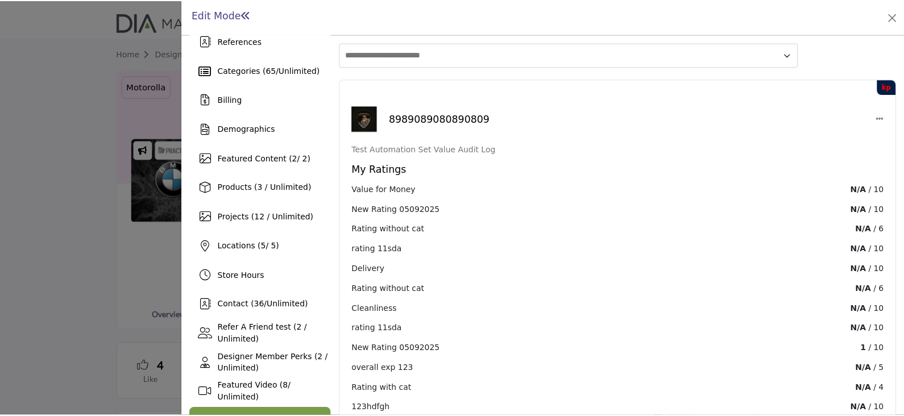
scroll to position [18, 0]
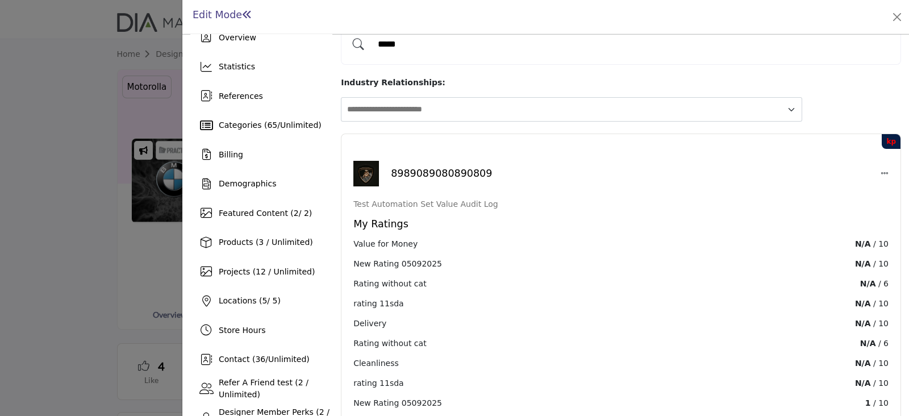
click at [883, 169] on icon at bounding box center [885, 173] width 8 height 8
click at [855, 189] on button "Edit" at bounding box center [870, 198] width 106 height 18
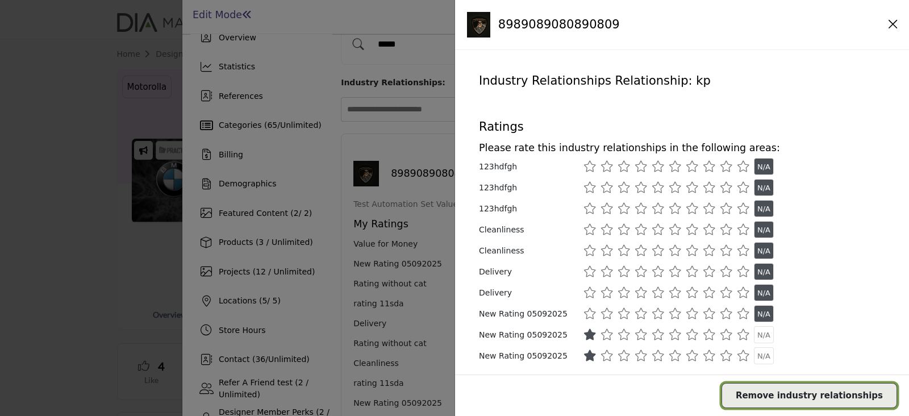
click at [840, 395] on span "Remove industry relationships" at bounding box center [809, 396] width 147 height 10
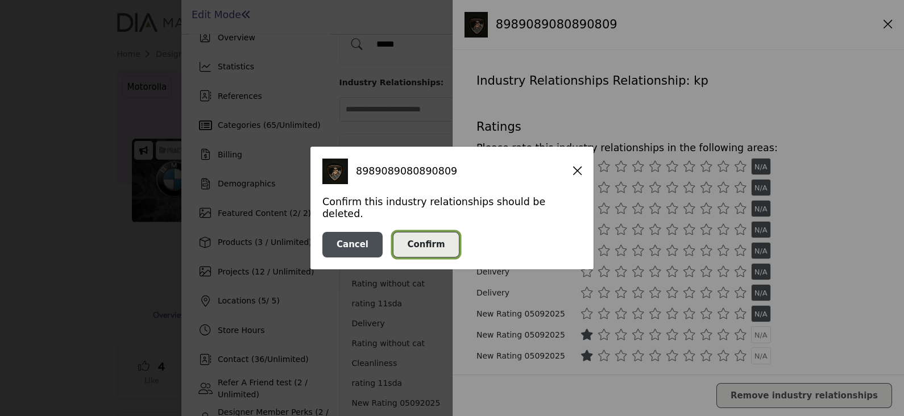
click at [414, 240] on span "Confirm" at bounding box center [426, 244] width 38 height 10
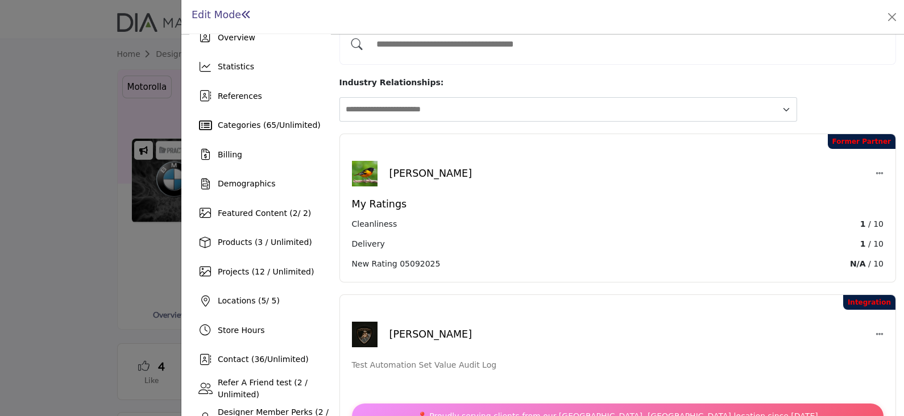
click at [875, 169] on icon at bounding box center [879, 173] width 8 height 8
click at [791, 161] on div "Kishan Soham Edit" at bounding box center [617, 174] width 531 height 26
click at [875, 169] on icon at bounding box center [879, 173] width 8 height 8
click at [844, 189] on button "Edit" at bounding box center [864, 198] width 106 height 18
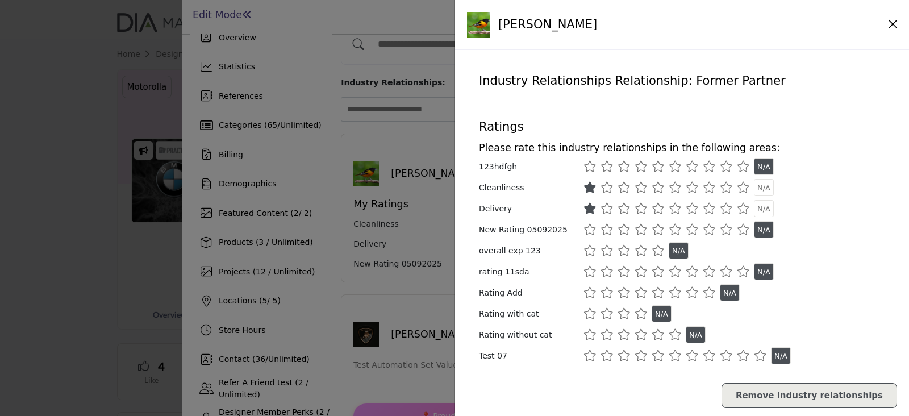
click at [889, 28] on icon "Close" at bounding box center [893, 24] width 9 height 10
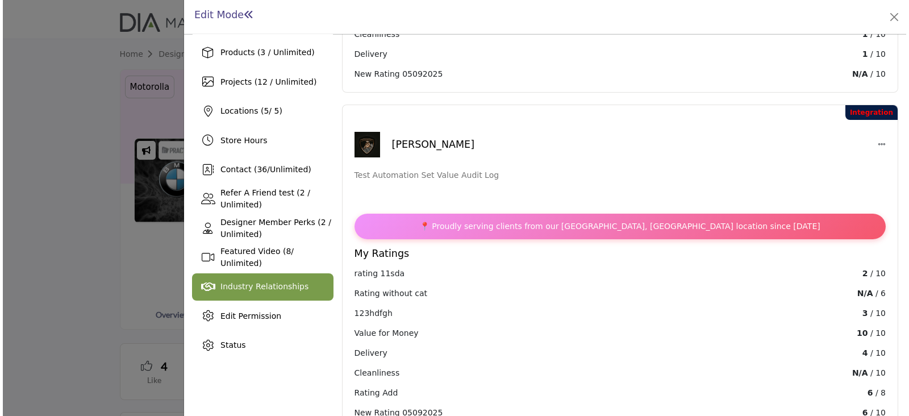
scroll to position [87, 0]
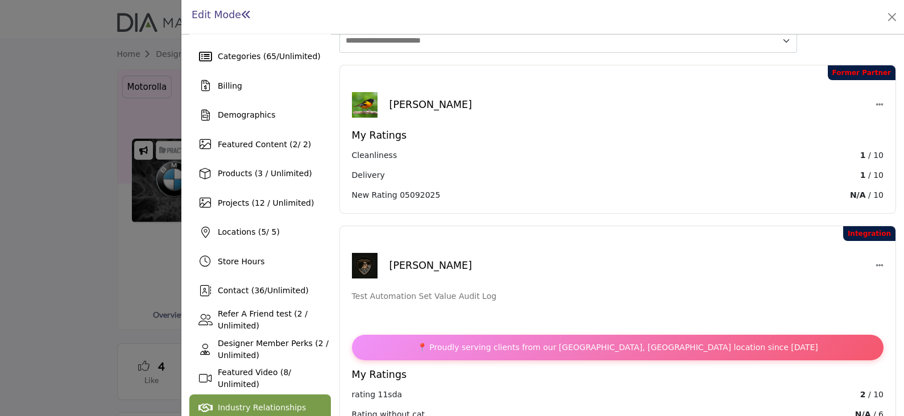
click at [875, 101] on icon at bounding box center [879, 105] width 8 height 8
click at [855, 120] on button "Edit" at bounding box center [864, 129] width 106 height 18
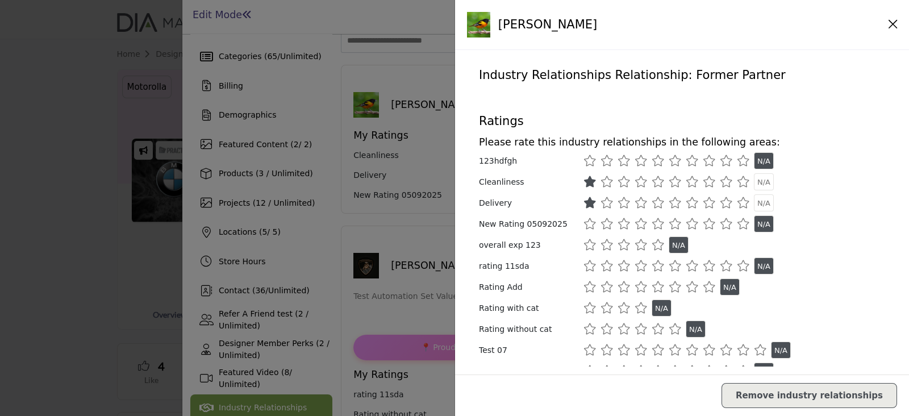
scroll to position [0, 0]
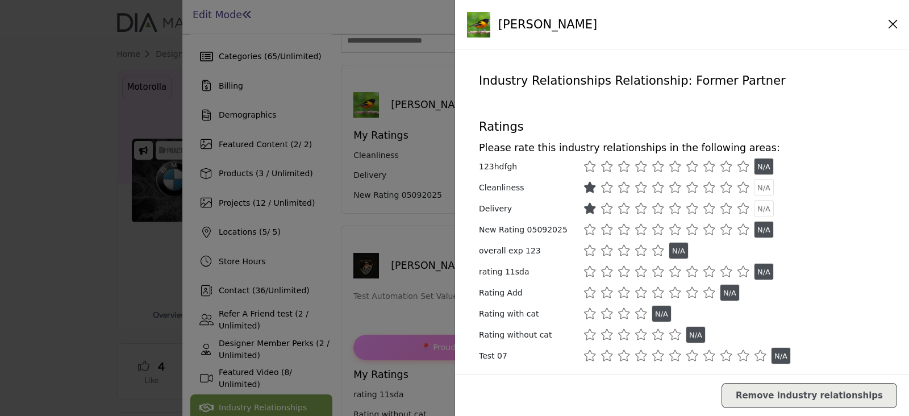
drag, startPoint x: 676, startPoint y: 81, endPoint x: 770, endPoint y: 78, distance: 94.4
click at [770, 78] on h4 "Industry Relationships Relationship: Former Partner" at bounding box center [682, 81] width 406 height 14
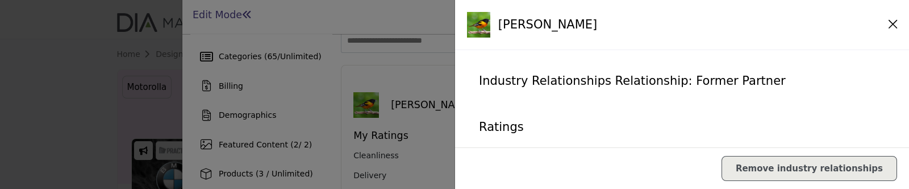
scroll to position [213, 0]
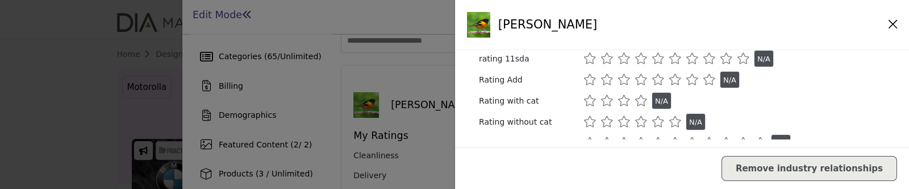
click at [638, 78] on icon at bounding box center [641, 79] width 13 height 11
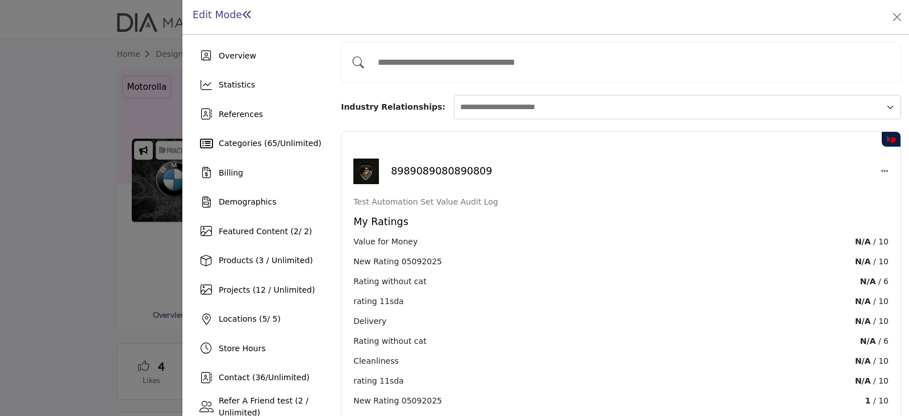
select select "**********"
click at [895, 16] on button "Close" at bounding box center [898, 17] width 16 height 16
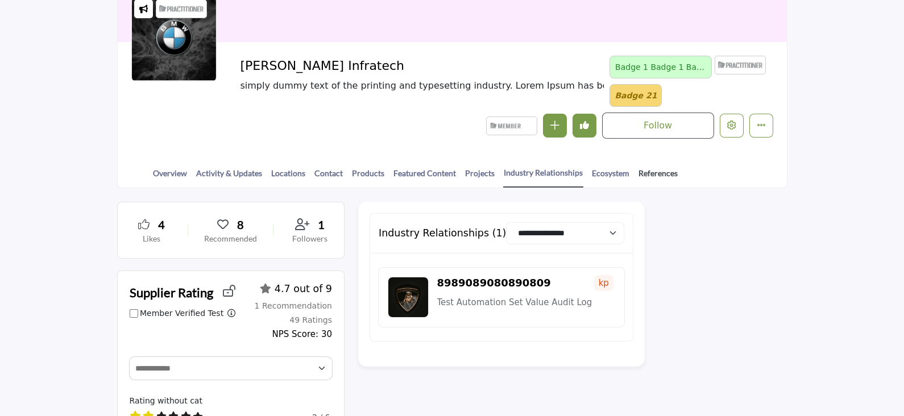
scroll to position [142, 0]
click at [645, 167] on link "References" at bounding box center [658, 177] width 40 height 20
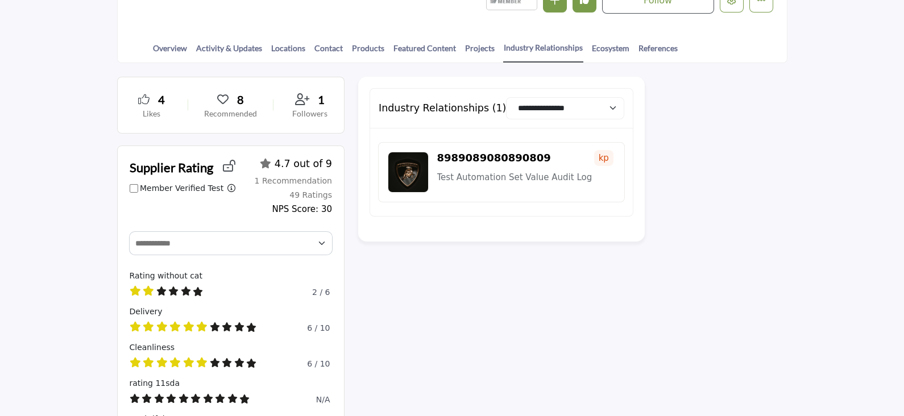
scroll to position [70, 0]
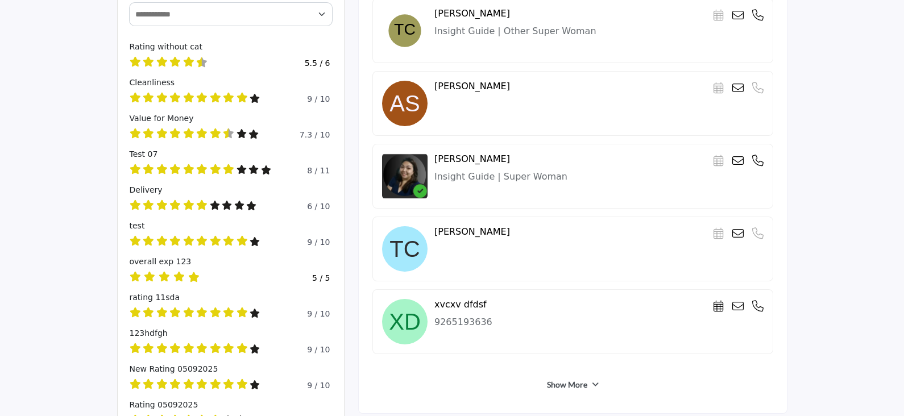
scroll to position [497, 0]
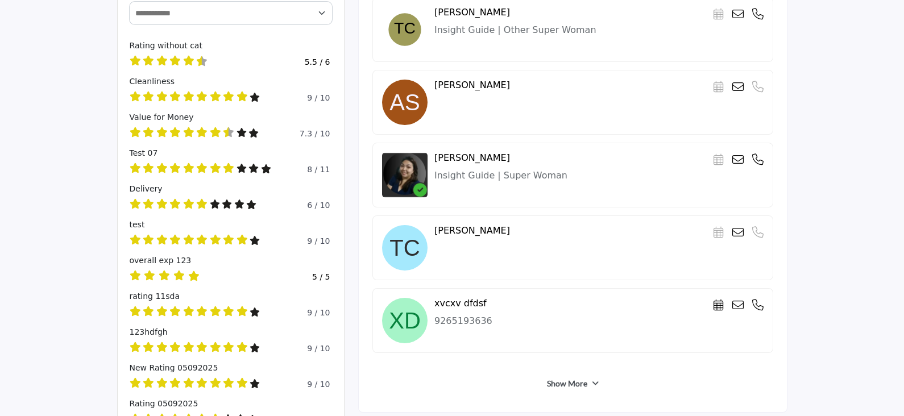
click at [737, 230] on icon at bounding box center [737, 232] width 11 height 11
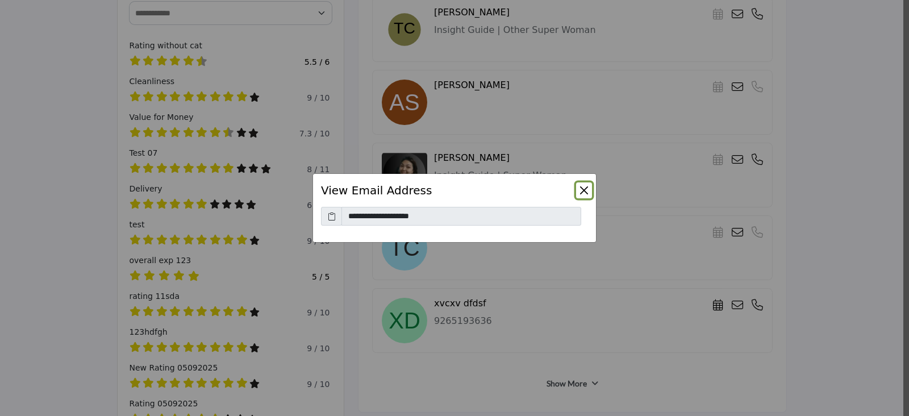
click at [585, 190] on button "Close" at bounding box center [584, 190] width 16 height 16
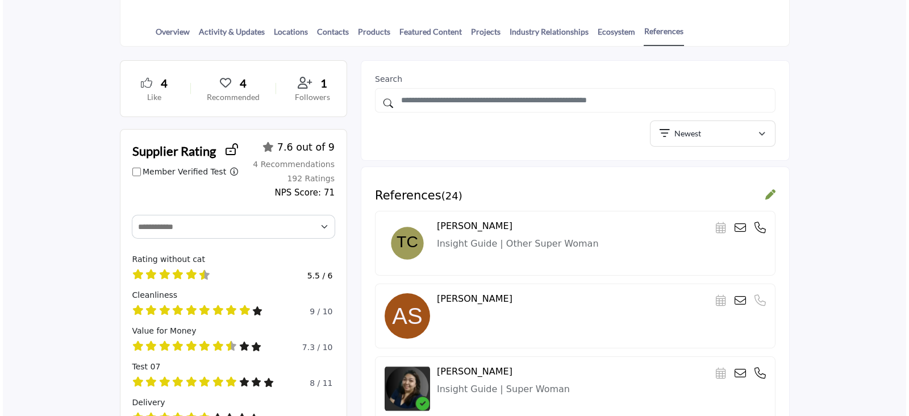
scroll to position [70, 0]
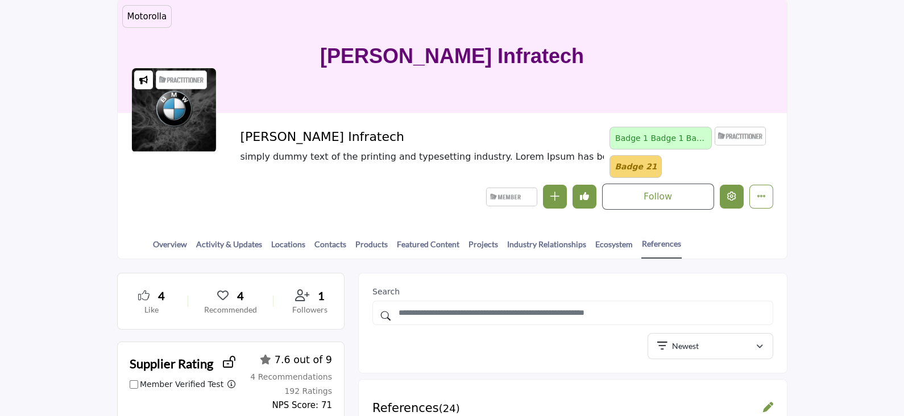
click at [730, 197] on icon "Edit company" at bounding box center [731, 196] width 9 height 9
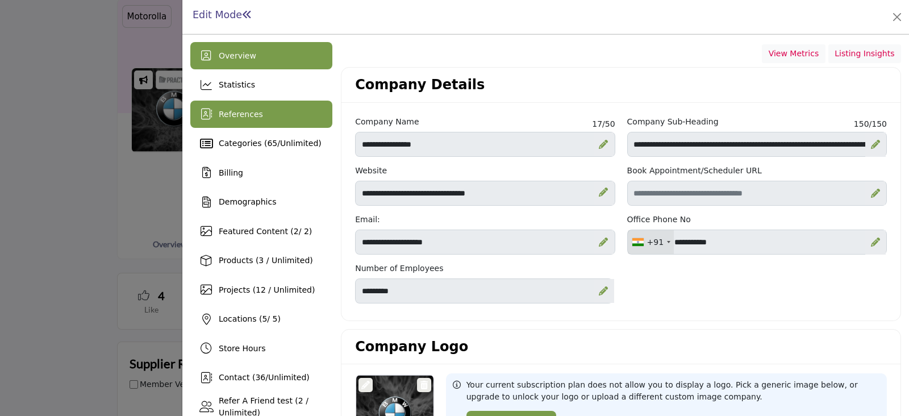
click at [243, 112] on span "References" at bounding box center [241, 114] width 44 height 9
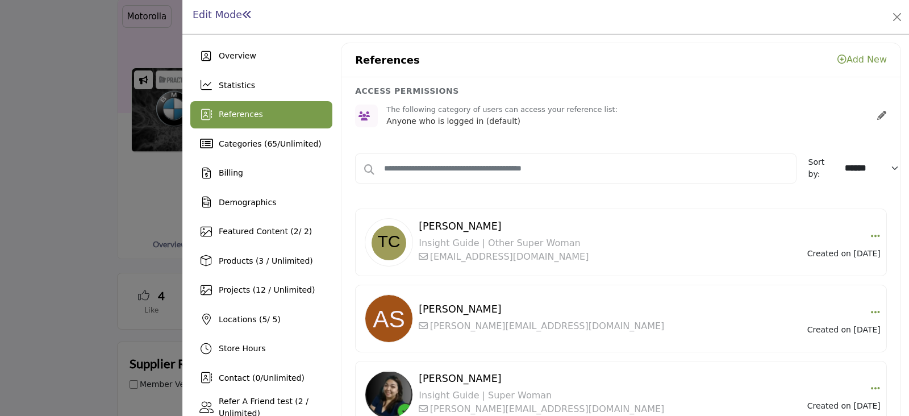
click at [854, 61] on link "Add New" at bounding box center [862, 59] width 49 height 11
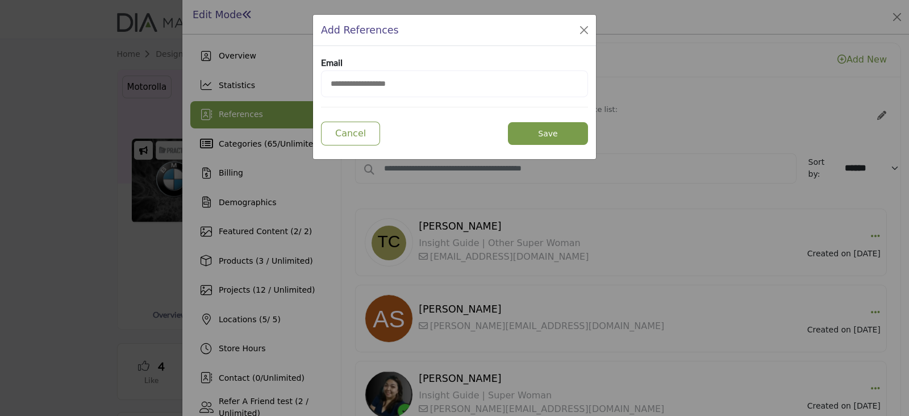
click at [371, 81] on input "email" at bounding box center [454, 83] width 267 height 27
paste input "**********"
type input "**********"
click at [550, 132] on button "Save" at bounding box center [548, 133] width 80 height 23
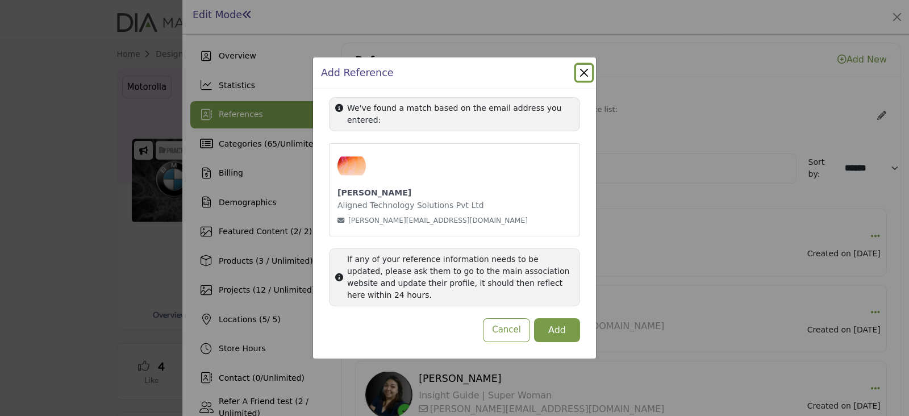
click at [583, 81] on button "Close Modal" at bounding box center [584, 73] width 16 height 16
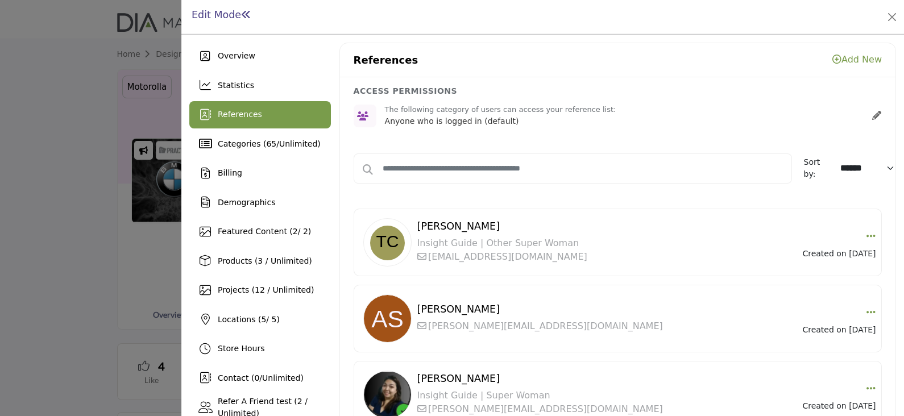
click at [841, 61] on link "Add New" at bounding box center [856, 59] width 49 height 11
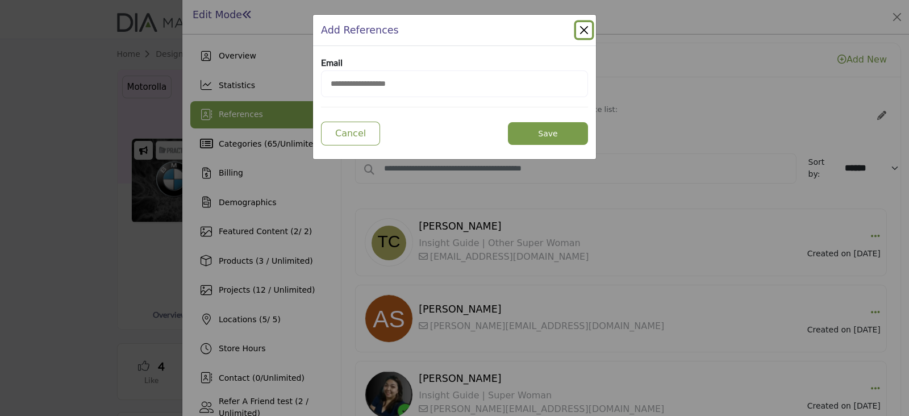
click at [544, 211] on div "Add References Email Cancel Save" at bounding box center [454, 208] width 909 height 416
click at [375, 84] on input "email" at bounding box center [454, 83] width 267 height 27
paste input "**********"
type input "**********"
click at [571, 135] on button "Save" at bounding box center [548, 133] width 80 height 23
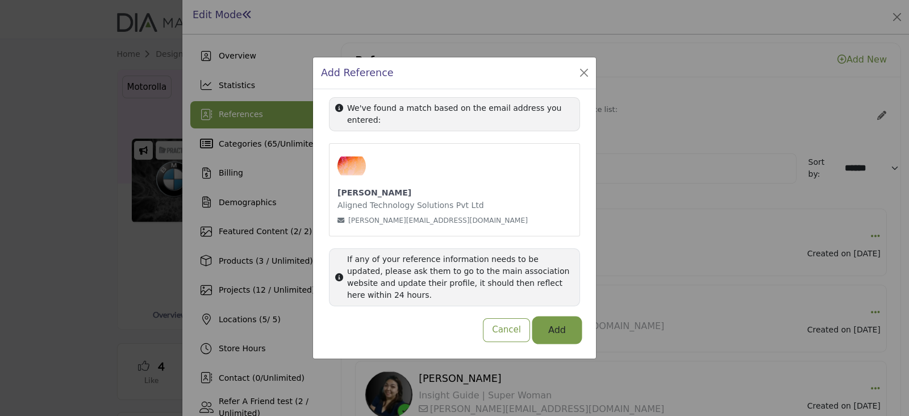
click at [564, 323] on button "Add" at bounding box center [557, 330] width 46 height 24
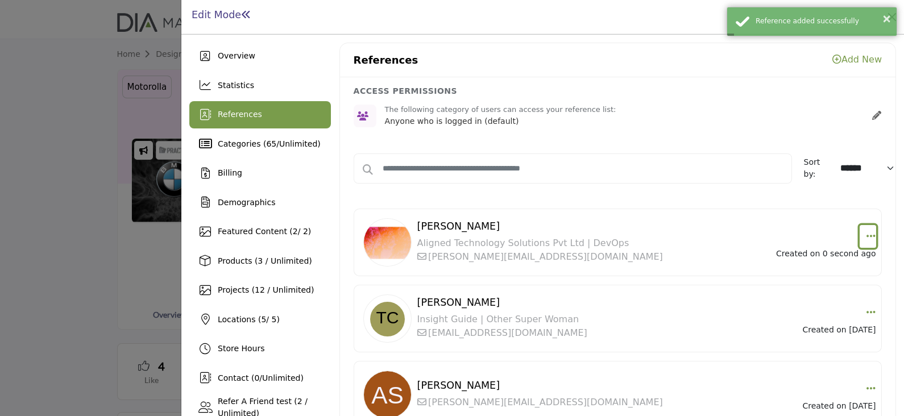
click at [867, 240] on icon "button" at bounding box center [870, 236] width 9 height 10
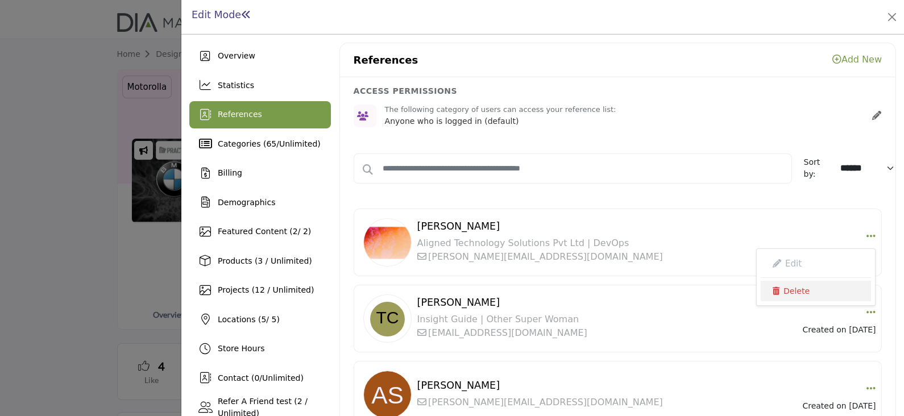
click at [797, 292] on link "Delete" at bounding box center [816, 291] width 110 height 20
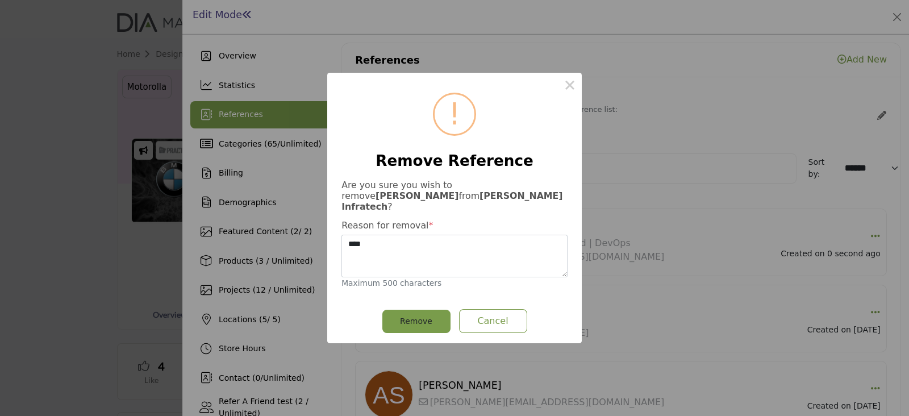
type textarea "****"
click at [418, 318] on button "Remove" at bounding box center [417, 321] width 68 height 23
